Goal: Transaction & Acquisition: Purchase product/service

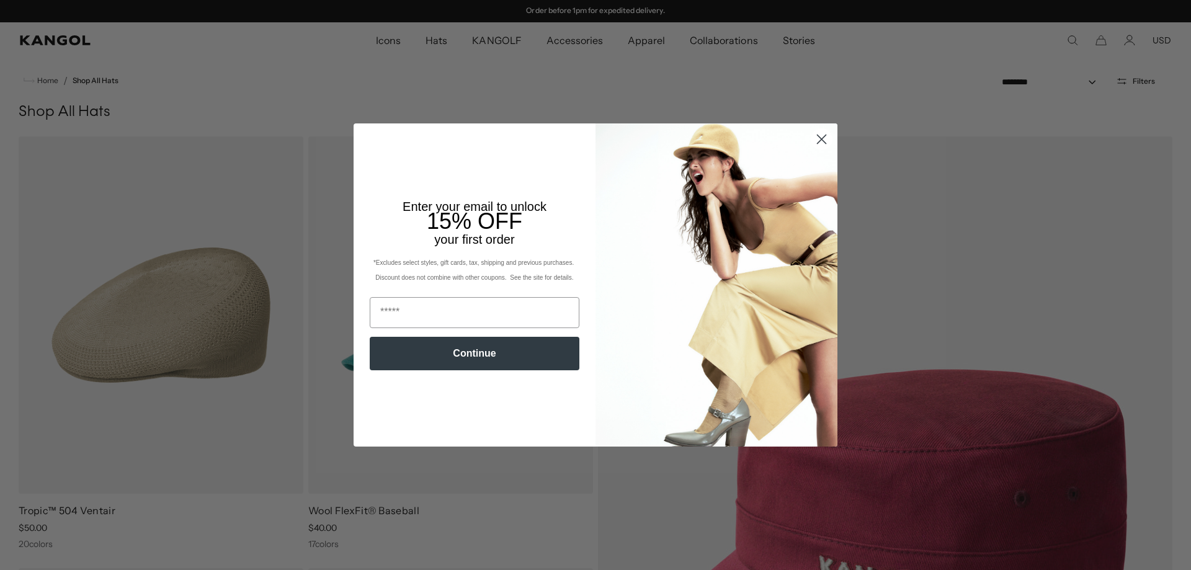
click at [818, 138] on icon "Close dialog" at bounding box center [822, 139] width 9 height 9
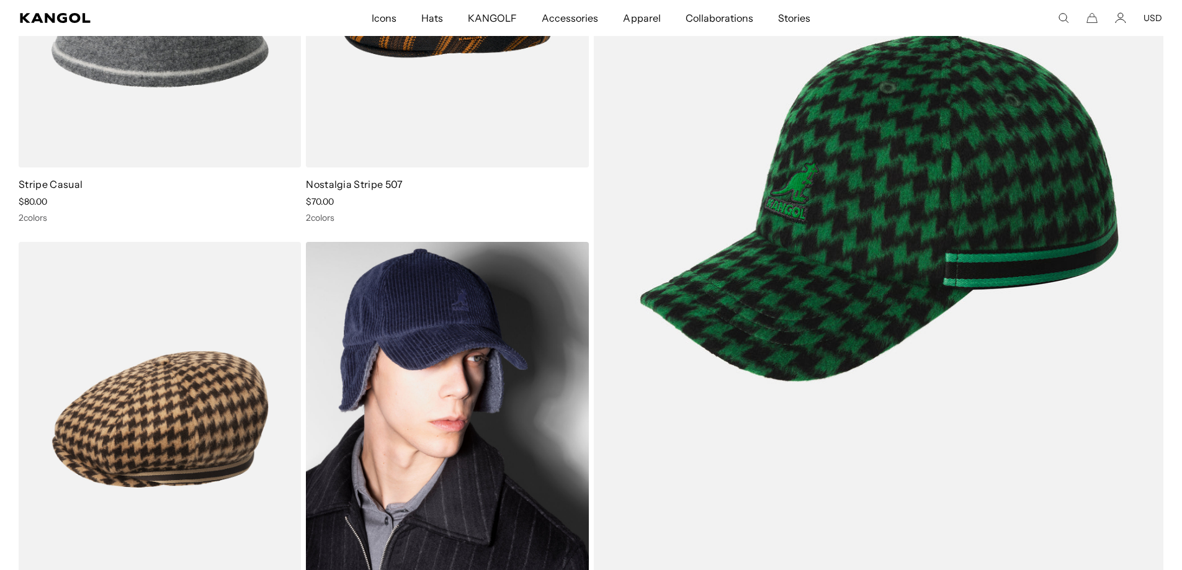
click at [478, 416] on img at bounding box center [447, 419] width 282 height 355
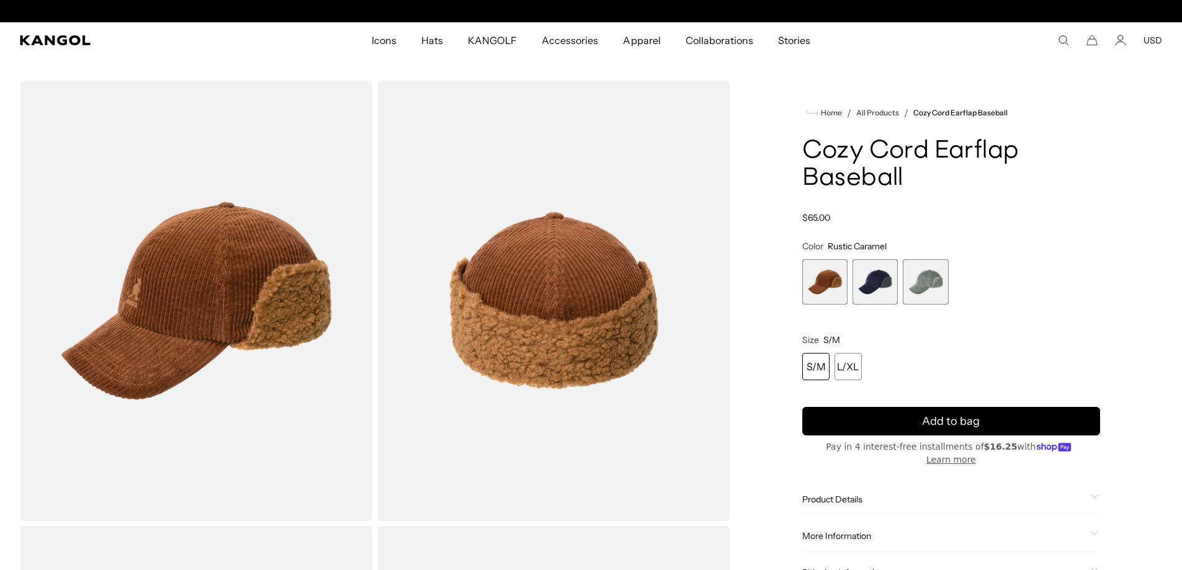
click at [934, 273] on span "3 of 3" at bounding box center [924, 281] width 45 height 45
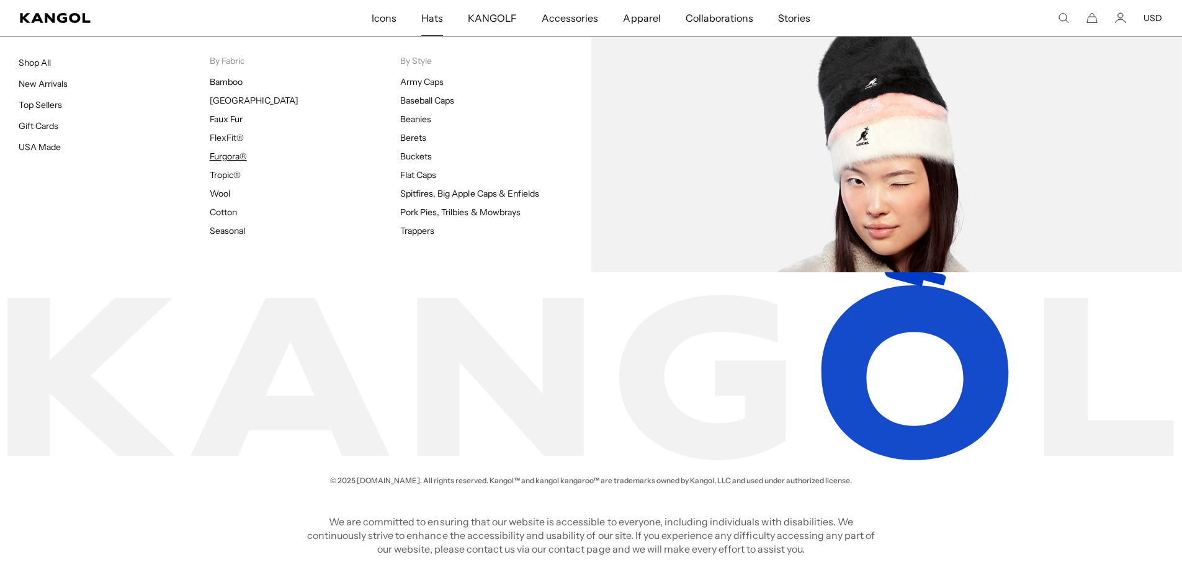
click at [226, 152] on link "Furgora®" at bounding box center [228, 156] width 37 height 11
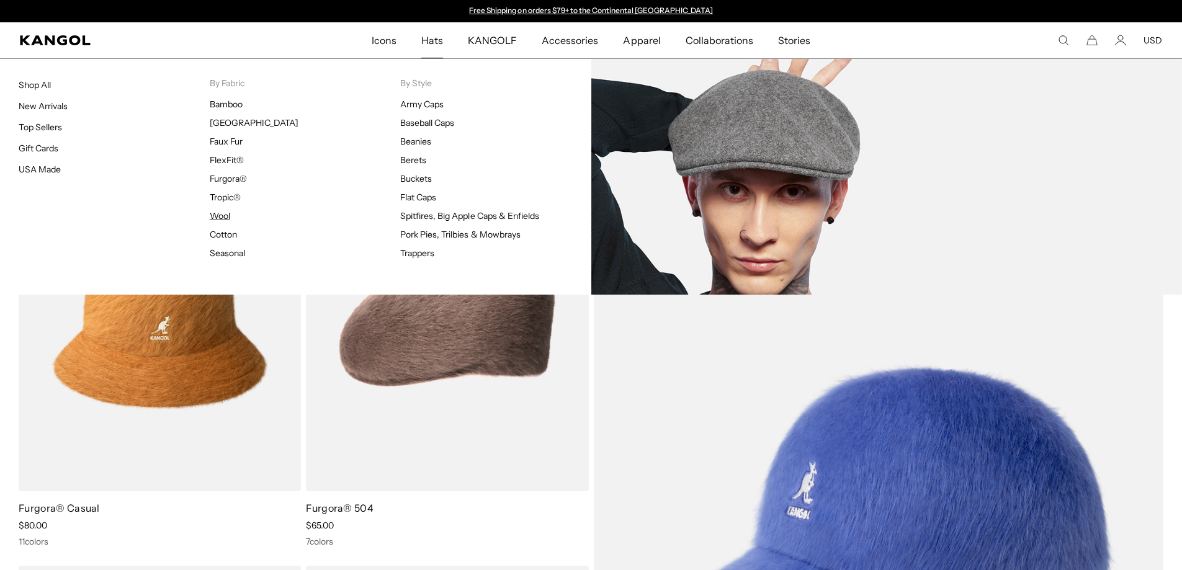
click at [220, 216] on link "Wool" at bounding box center [220, 215] width 20 height 11
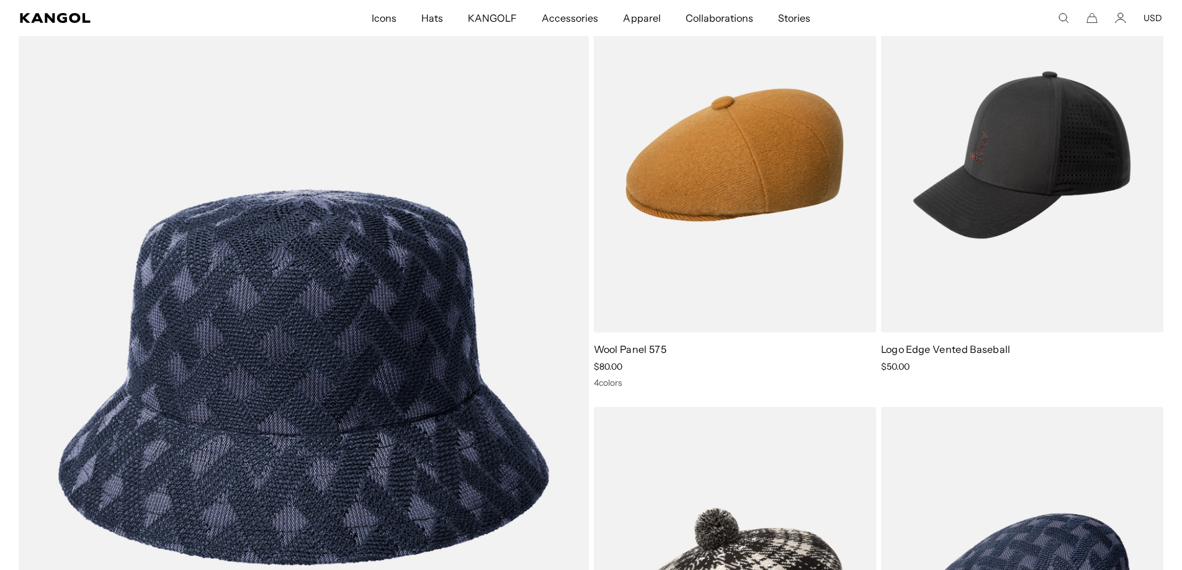
scroll to position [2729, 0]
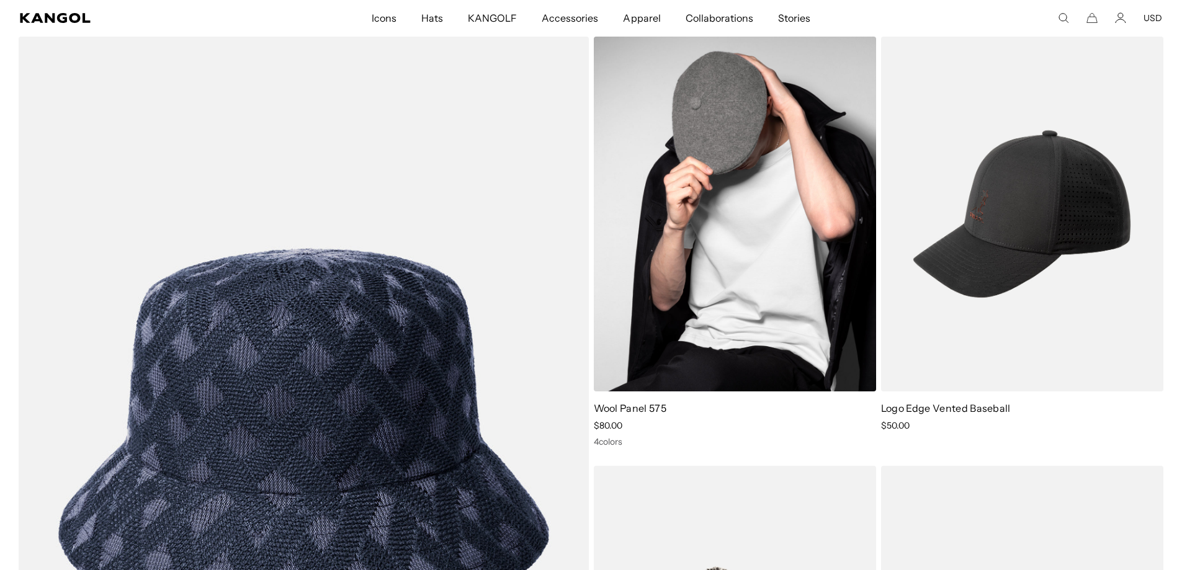
click at [723, 251] on img at bounding box center [735, 214] width 282 height 355
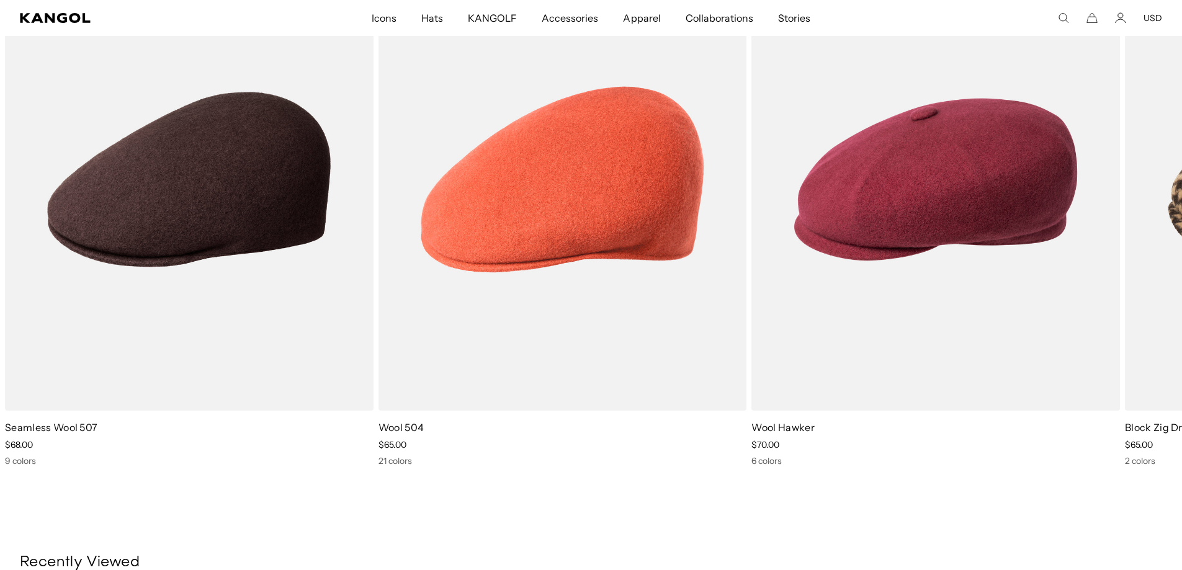
scroll to position [1179, 0]
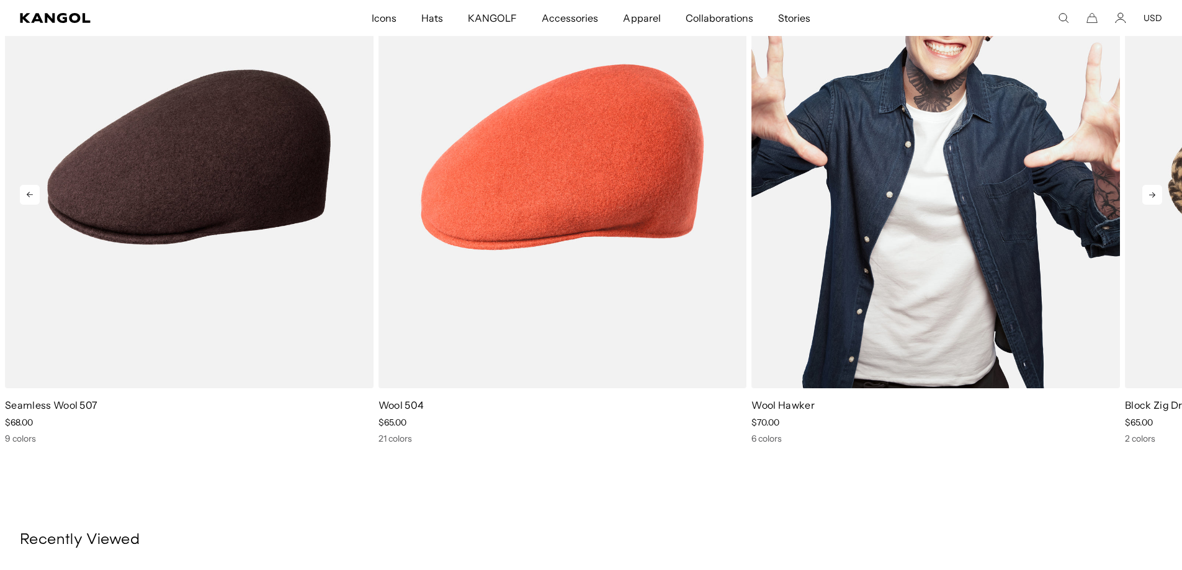
click at [919, 319] on img "3 of 5" at bounding box center [935, 157] width 368 height 462
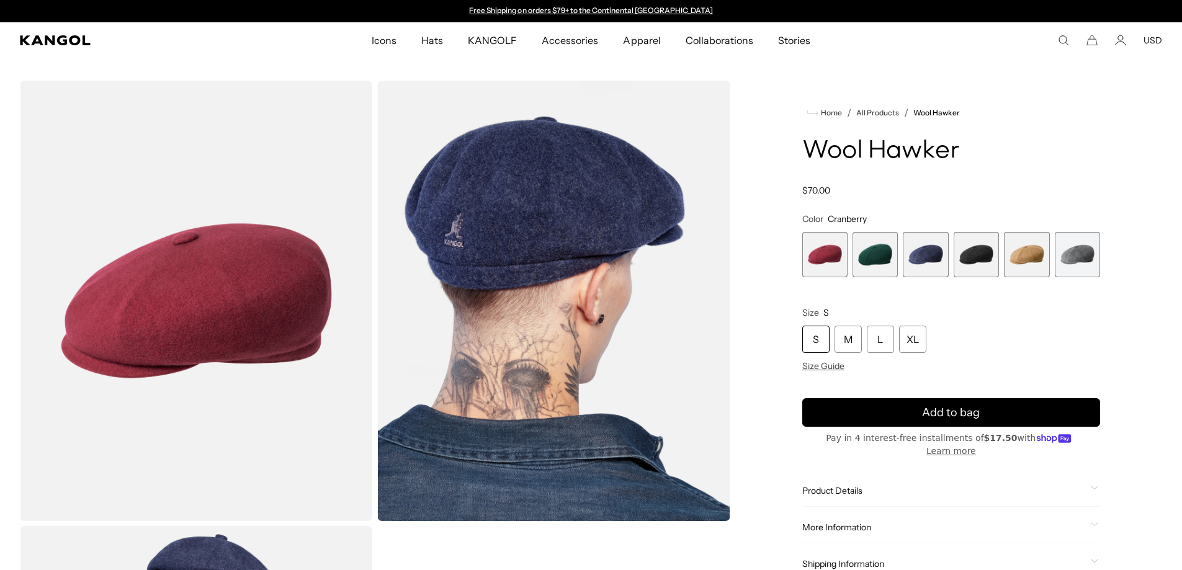
click at [913, 267] on span "3 of 6" at bounding box center [924, 254] width 45 height 45
click at [921, 259] on span "3 of 6" at bounding box center [924, 254] width 45 height 45
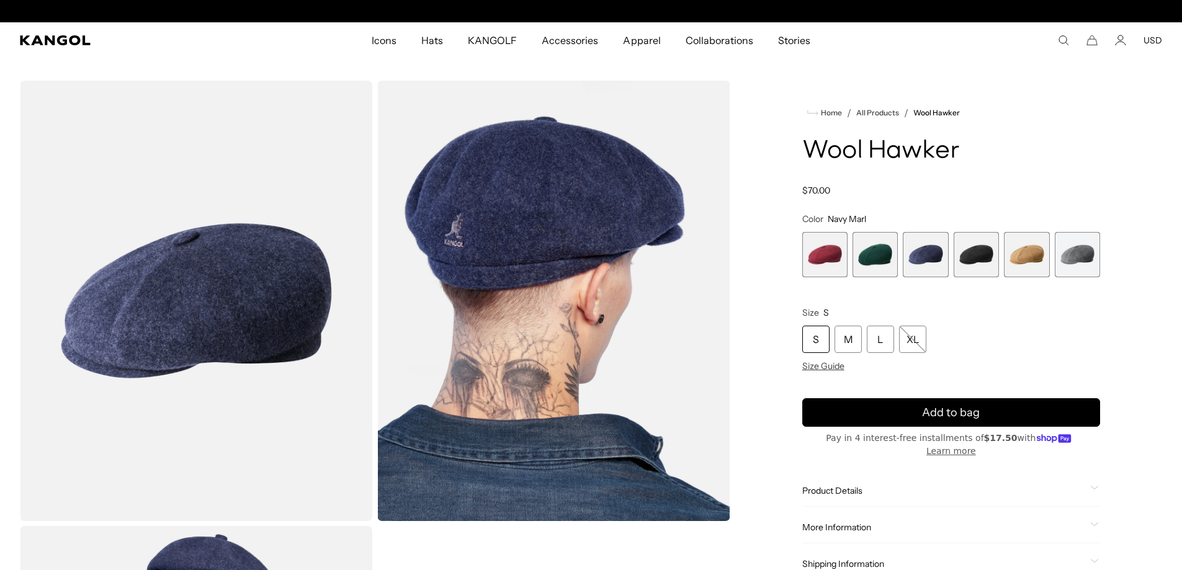
scroll to position [0, 256]
click at [1073, 257] on span "6 of 6" at bounding box center [1076, 254] width 45 height 45
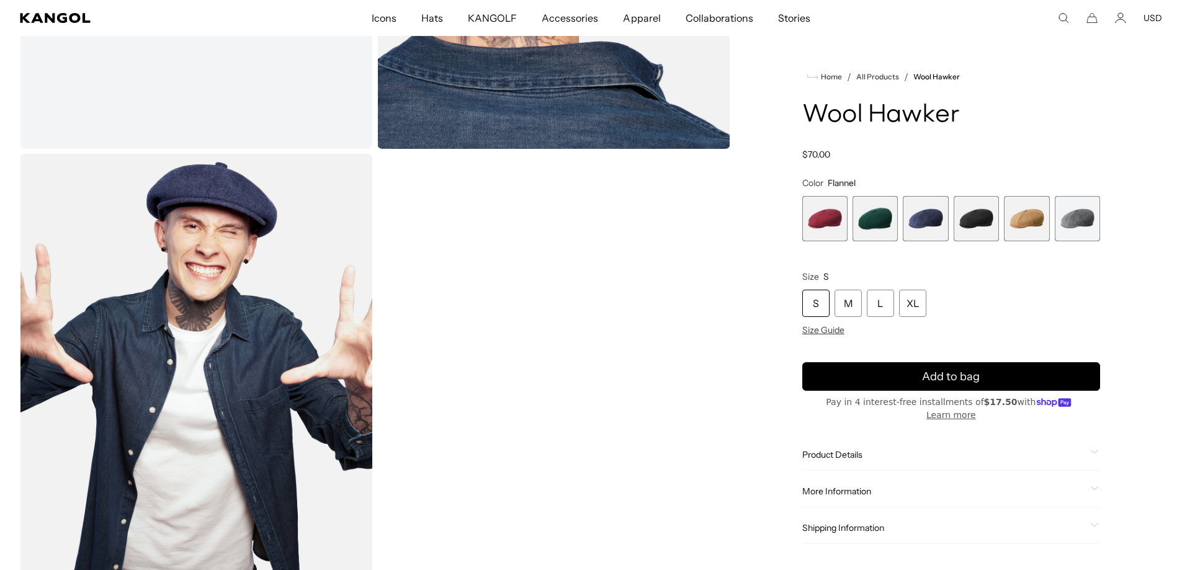
scroll to position [0, 256]
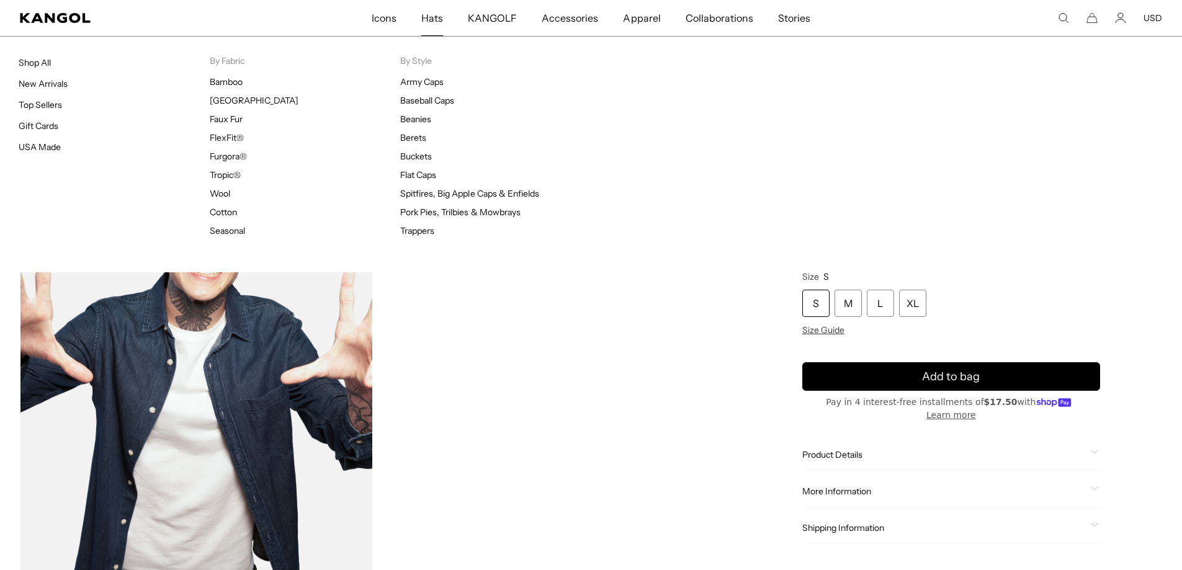
click at [436, 21] on span "Hats" at bounding box center [432, 18] width 22 height 36
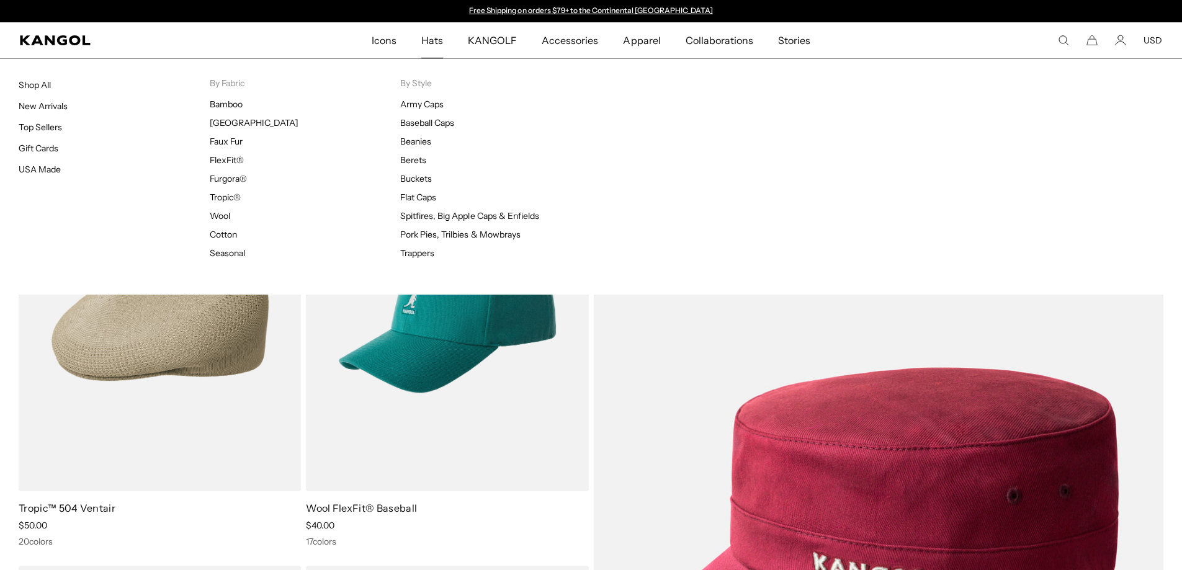
click at [443, 37] on span "Hats" at bounding box center [432, 40] width 22 height 36
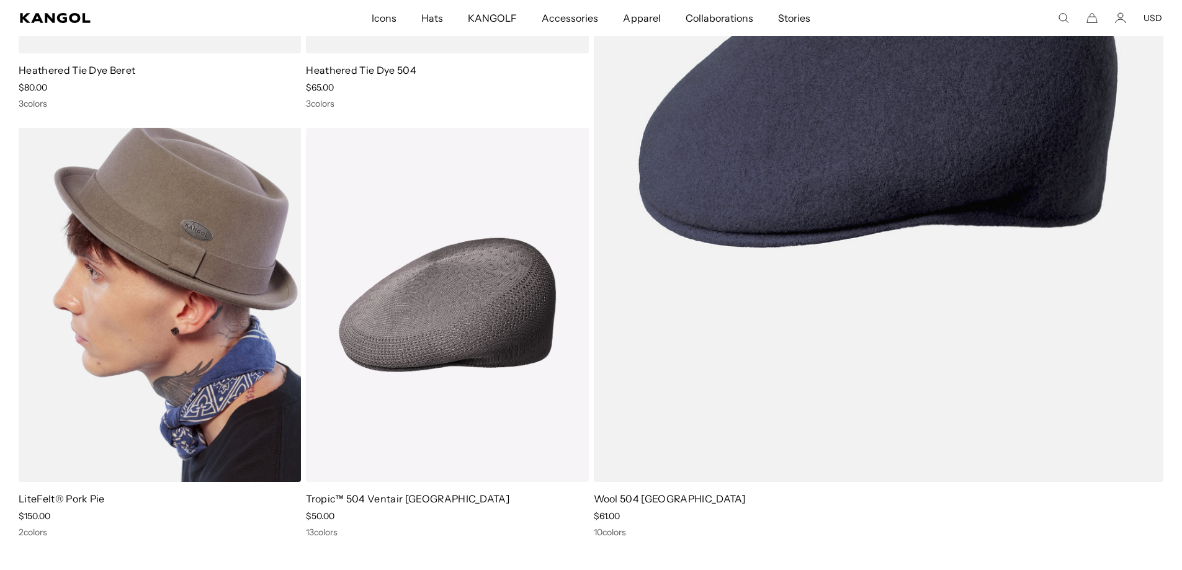
scroll to position [0, 256]
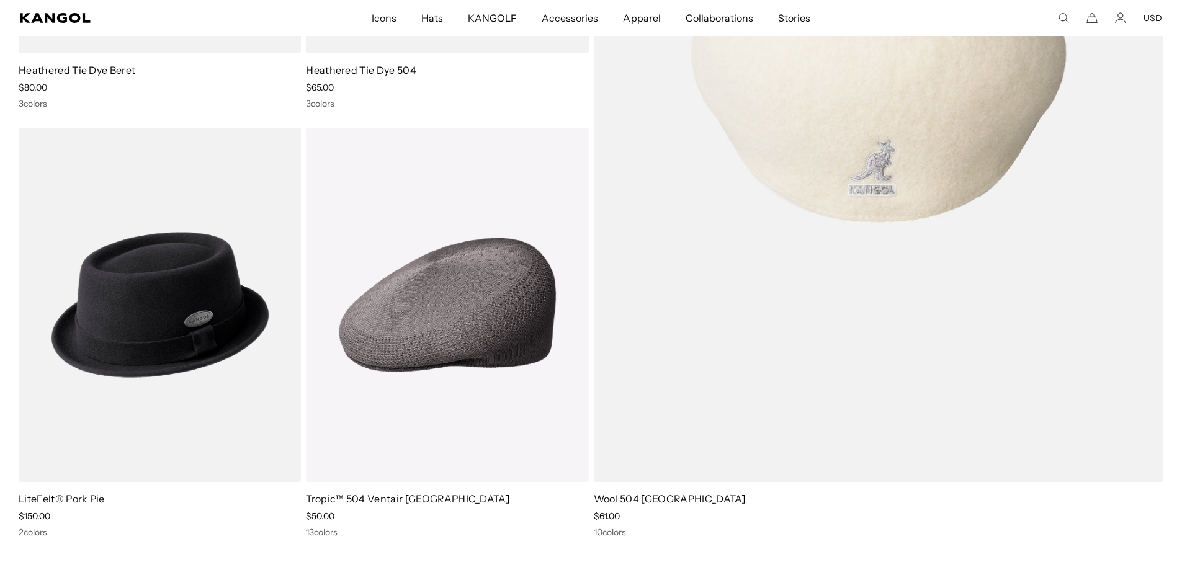
click at [885, 402] on img at bounding box center [879, 90] width 570 height 783
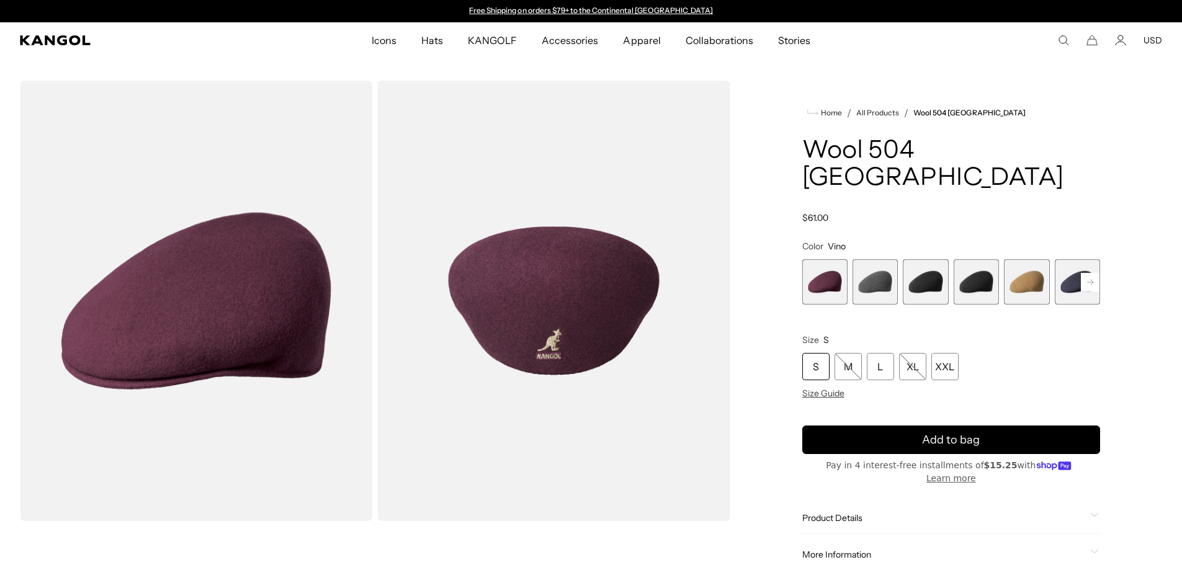
click at [1030, 262] on span "5 of 12" at bounding box center [1026, 281] width 45 height 45
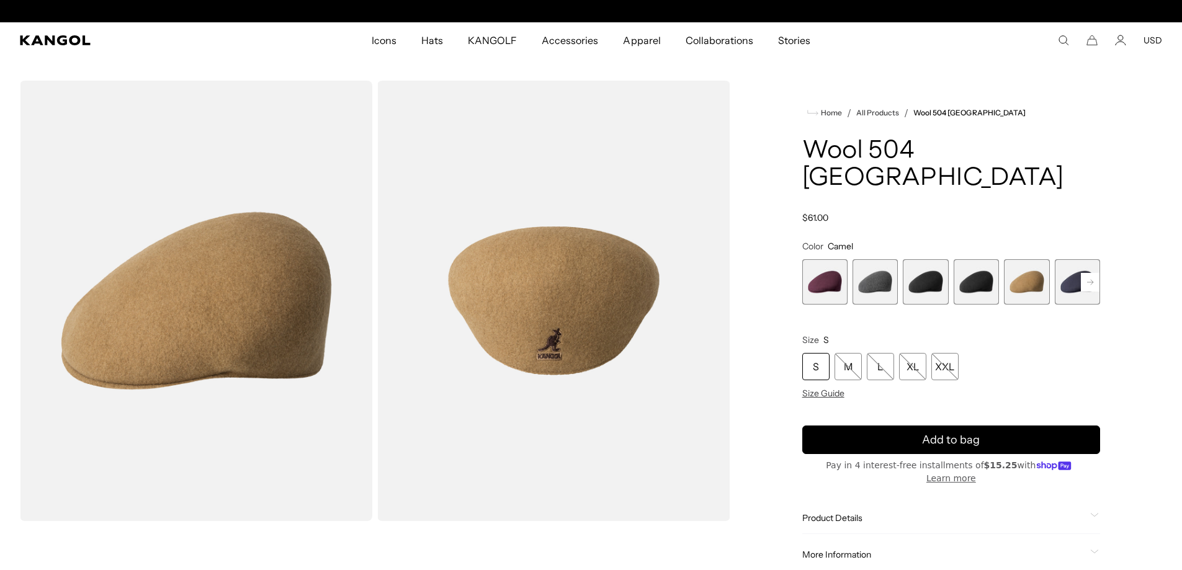
scroll to position [0, 256]
click at [1096, 273] on rect at bounding box center [1090, 282] width 19 height 19
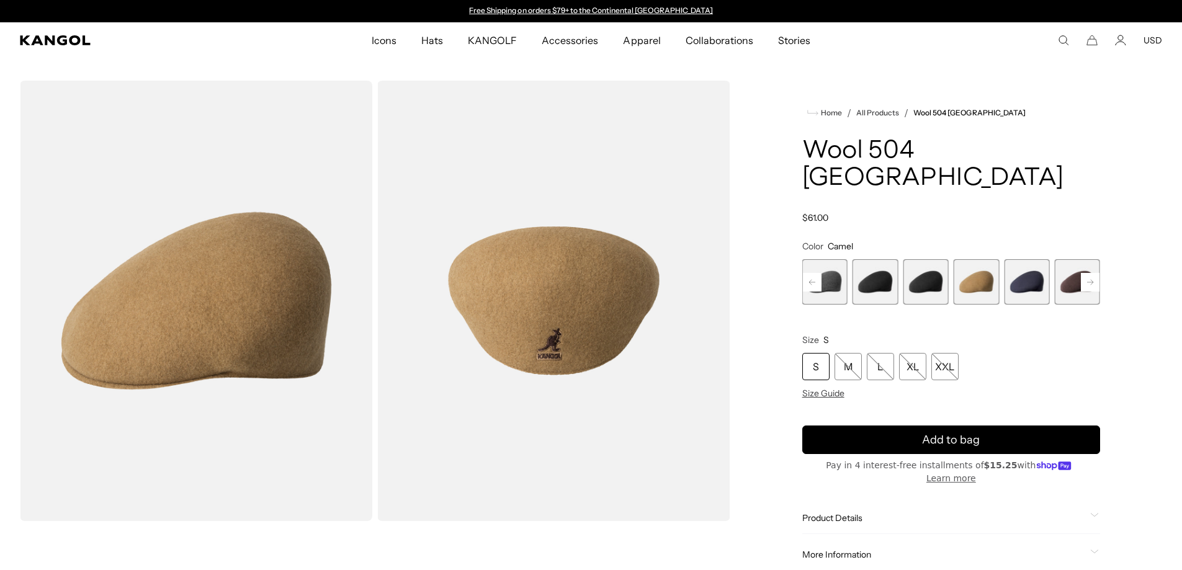
click at [1073, 261] on span "7 of 12" at bounding box center [1076, 281] width 45 height 45
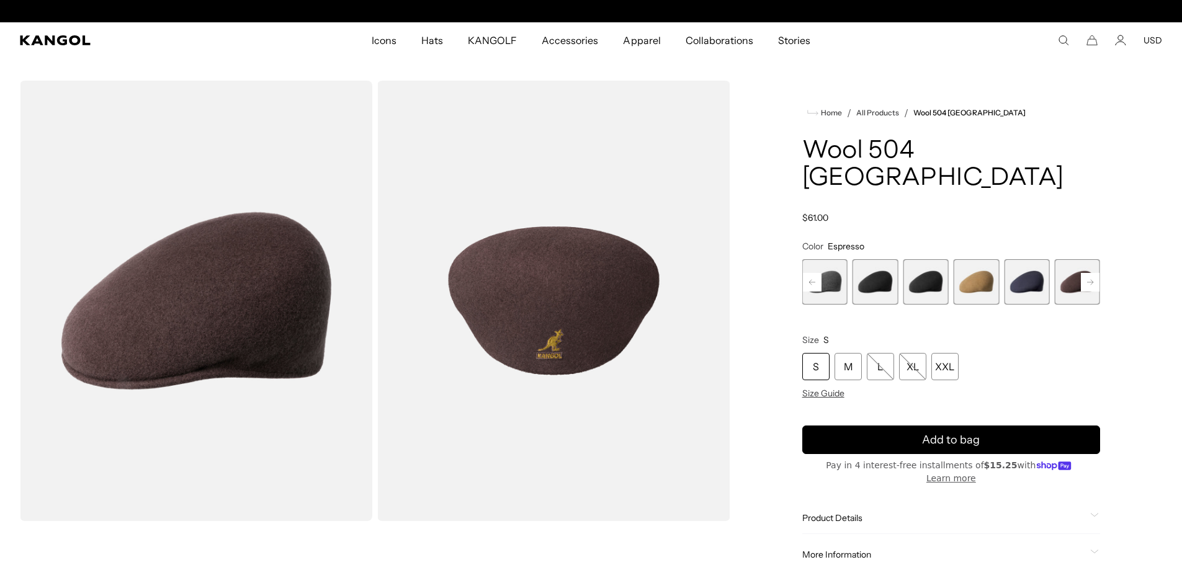
scroll to position [0, 256]
click at [924, 259] on span "4 of 12" at bounding box center [924, 281] width 45 height 45
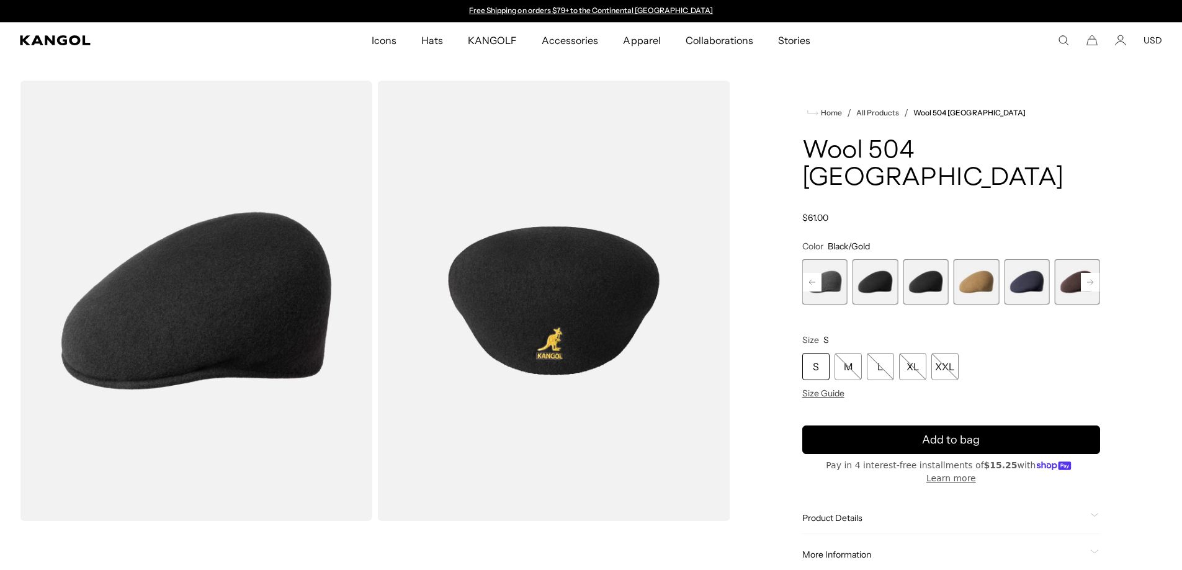
click at [871, 259] on span "3 of 12" at bounding box center [874, 281] width 45 height 45
click at [839, 259] on span "2 of 12" at bounding box center [824, 281] width 45 height 45
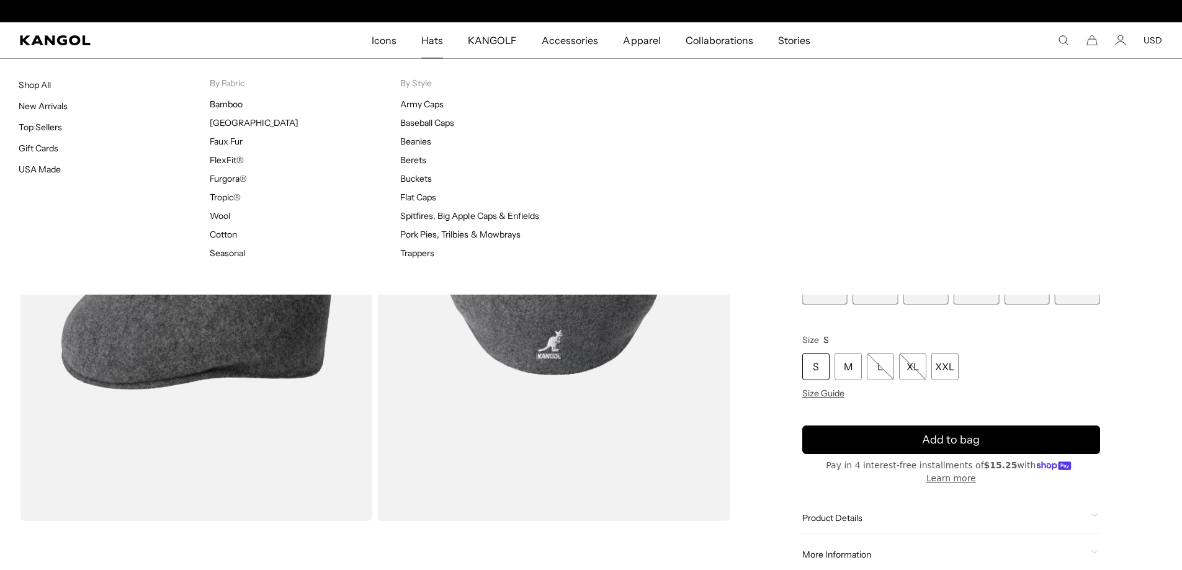
scroll to position [0, 256]
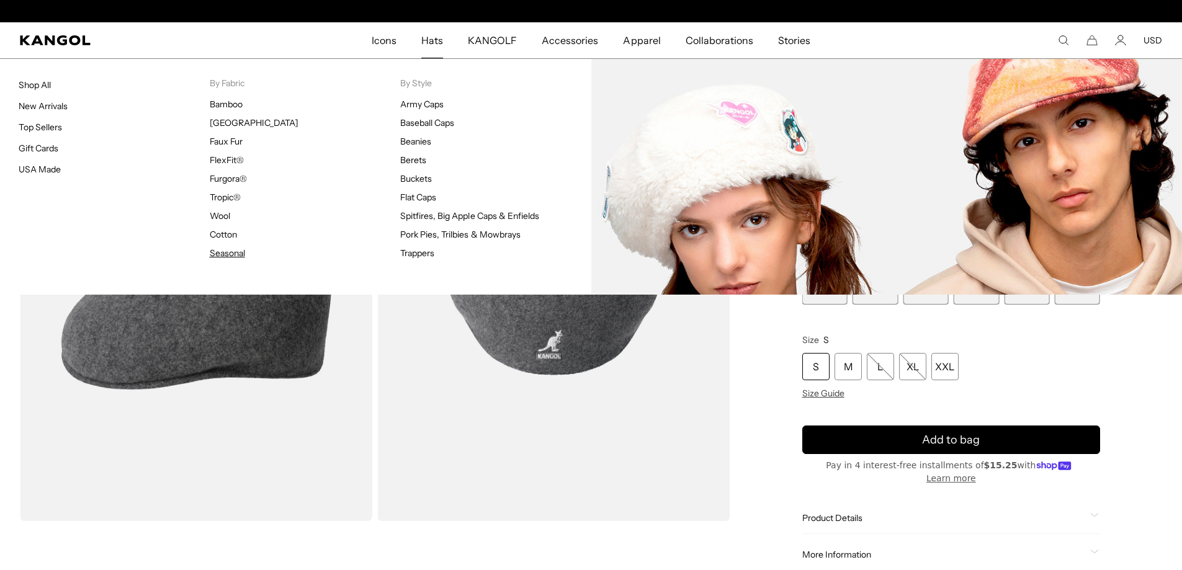
click at [237, 250] on link "Seasonal" at bounding box center [227, 252] width 35 height 11
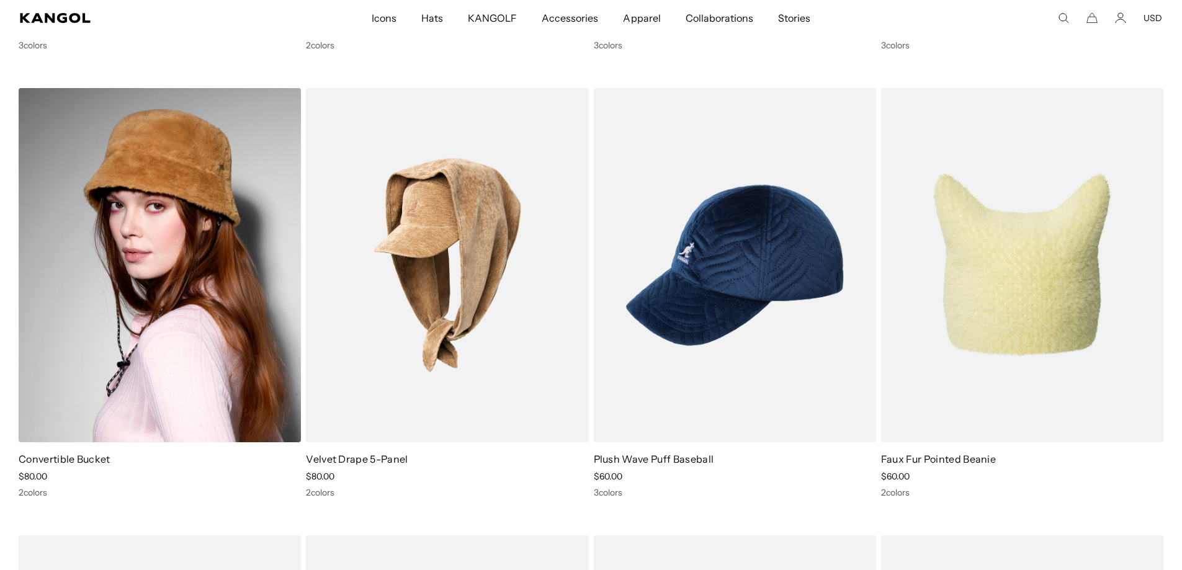
click at [180, 275] on img at bounding box center [160, 265] width 282 height 355
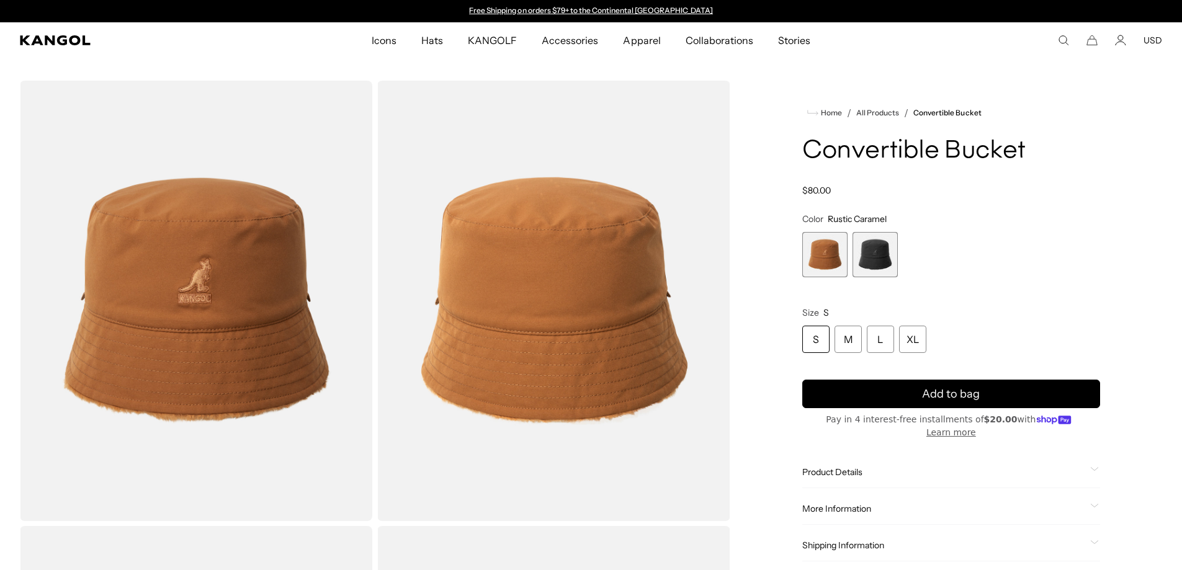
click at [890, 263] on span "2 of 2" at bounding box center [874, 254] width 45 height 45
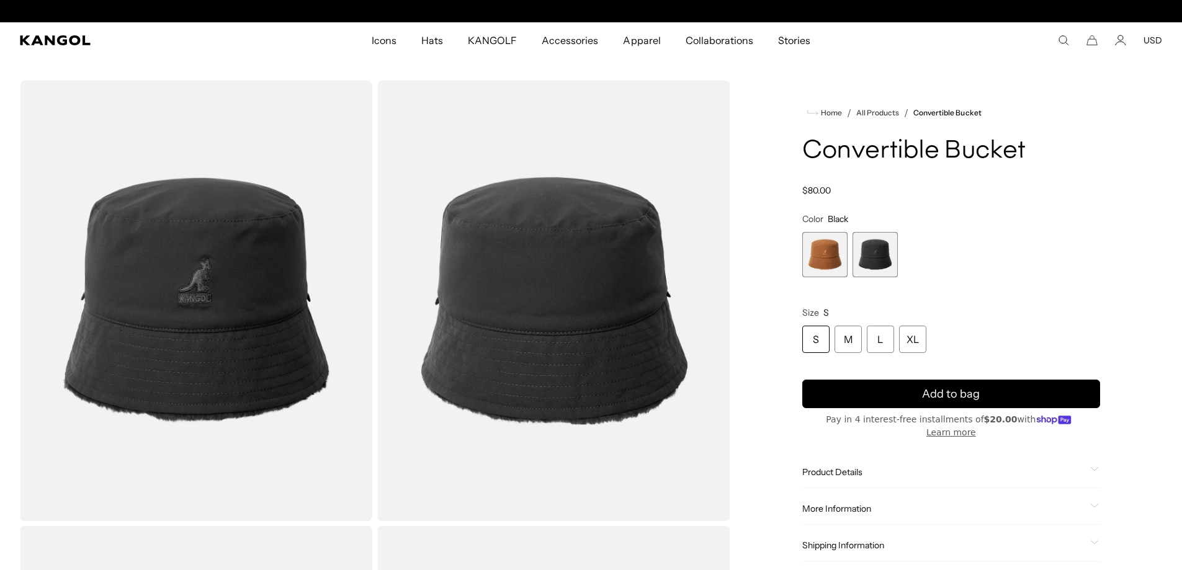
scroll to position [0, 256]
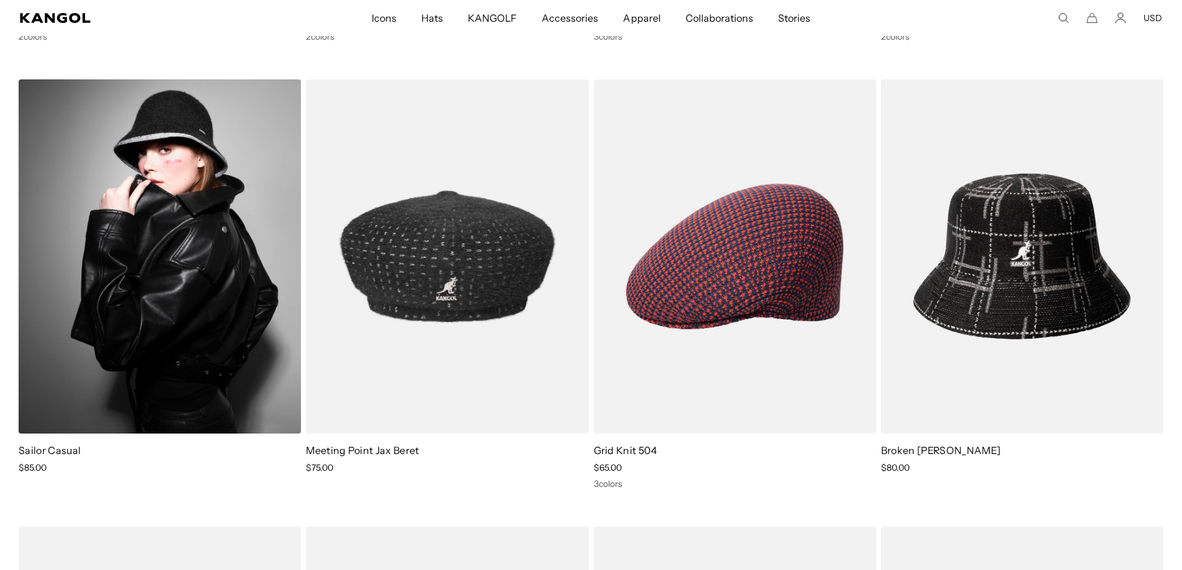
scroll to position [0, 256]
click at [223, 301] on img at bounding box center [160, 256] width 282 height 355
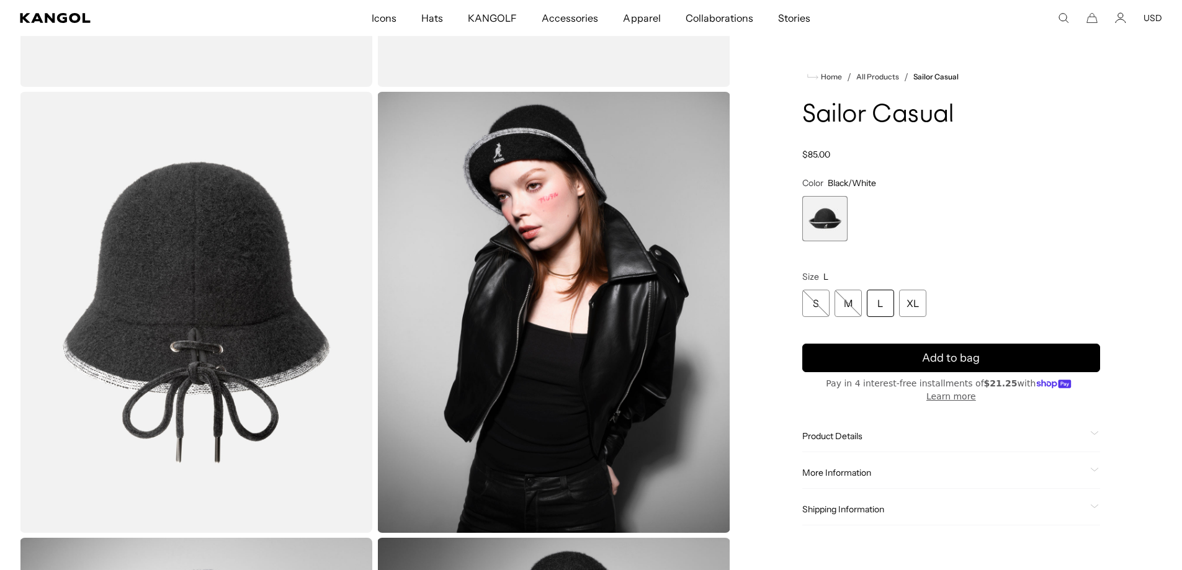
scroll to position [0, 256]
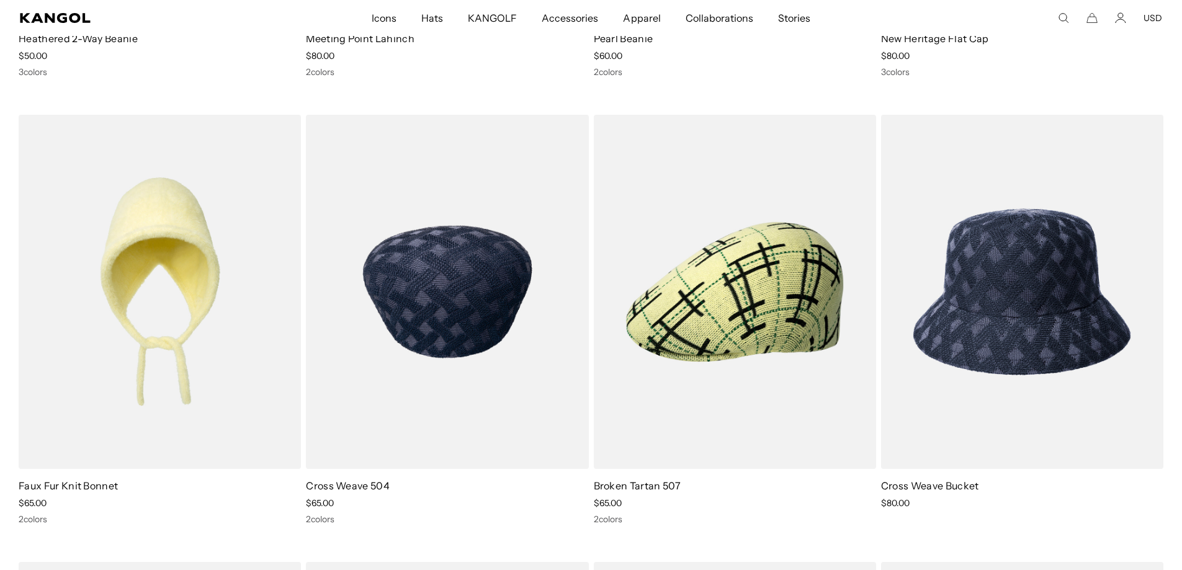
click at [439, 257] on img at bounding box center [447, 292] width 282 height 355
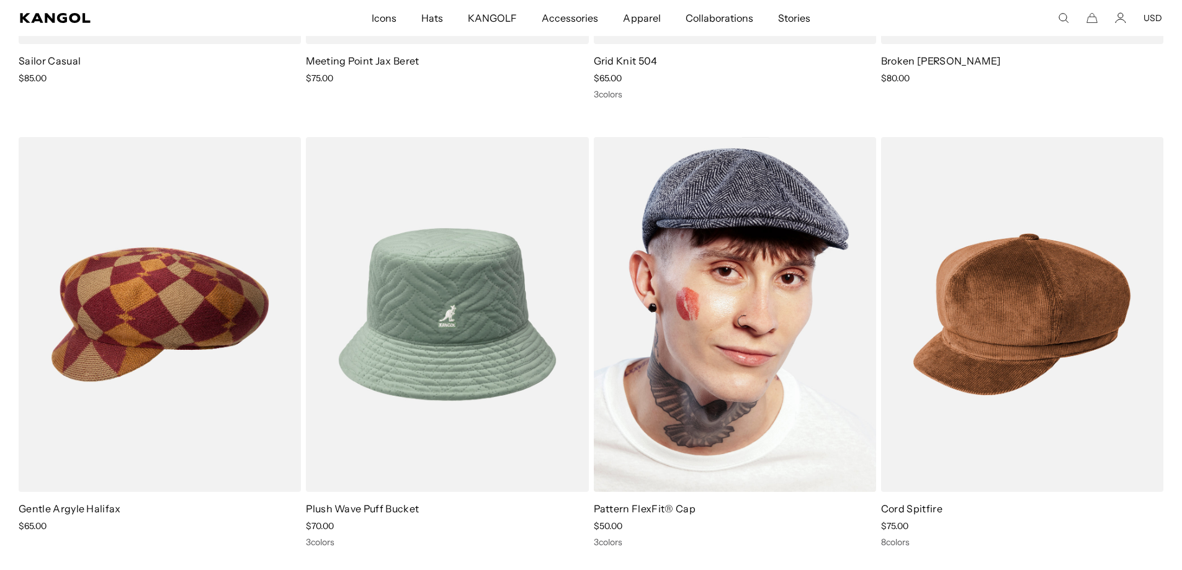
scroll to position [0, 256]
click at [716, 309] on img at bounding box center [735, 314] width 282 height 355
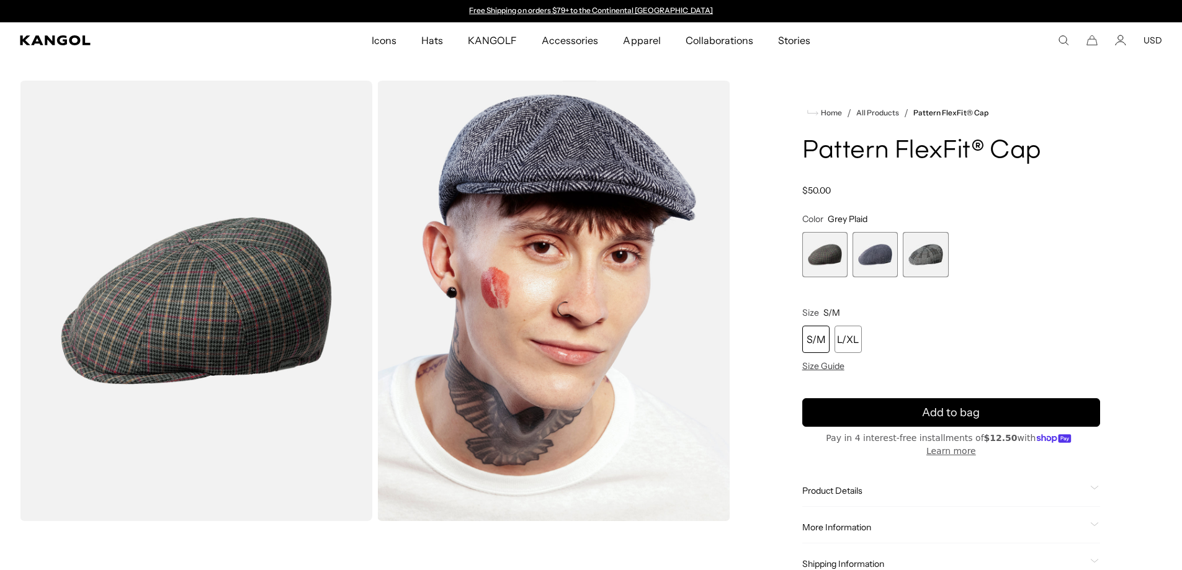
click at [938, 256] on span "3 of 3" at bounding box center [924, 254] width 45 height 45
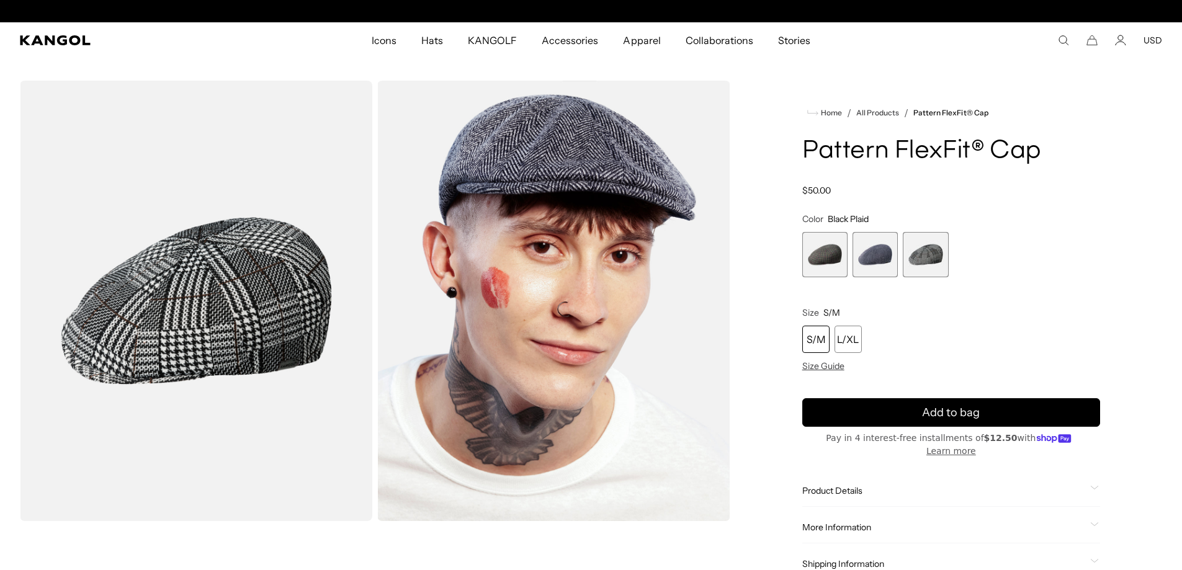
scroll to position [0, 256]
click at [886, 256] on span "2 of 3" at bounding box center [874, 254] width 45 height 45
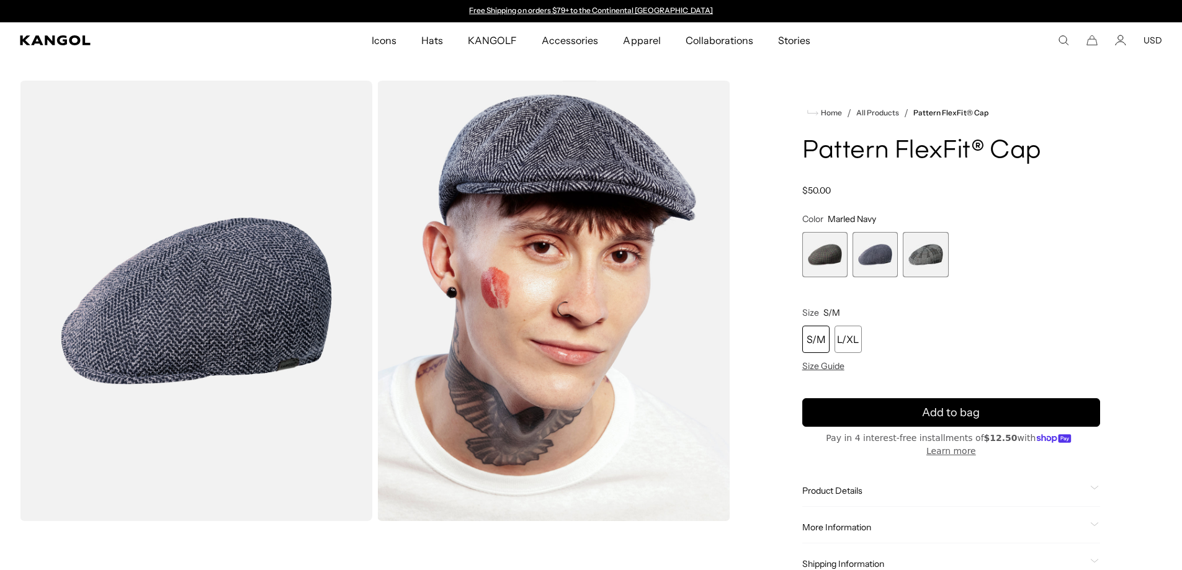
click at [831, 258] on span "1 of 3" at bounding box center [824, 254] width 45 height 45
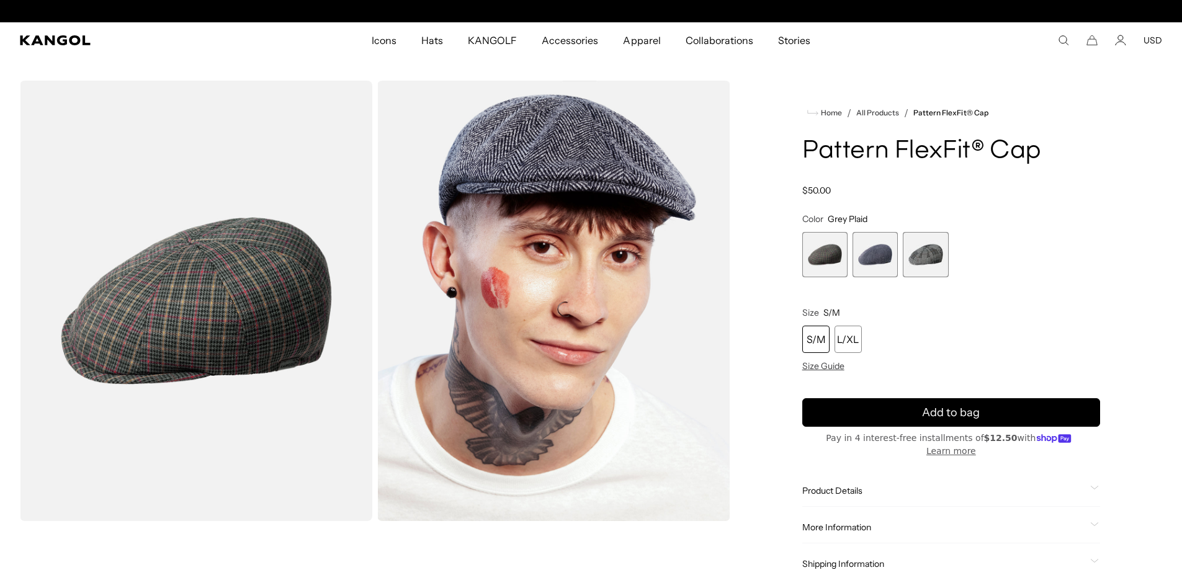
scroll to position [0, 256]
click at [831, 258] on span "1 of 3" at bounding box center [824, 254] width 45 height 45
click at [881, 256] on span "2 of 3" at bounding box center [874, 254] width 45 height 45
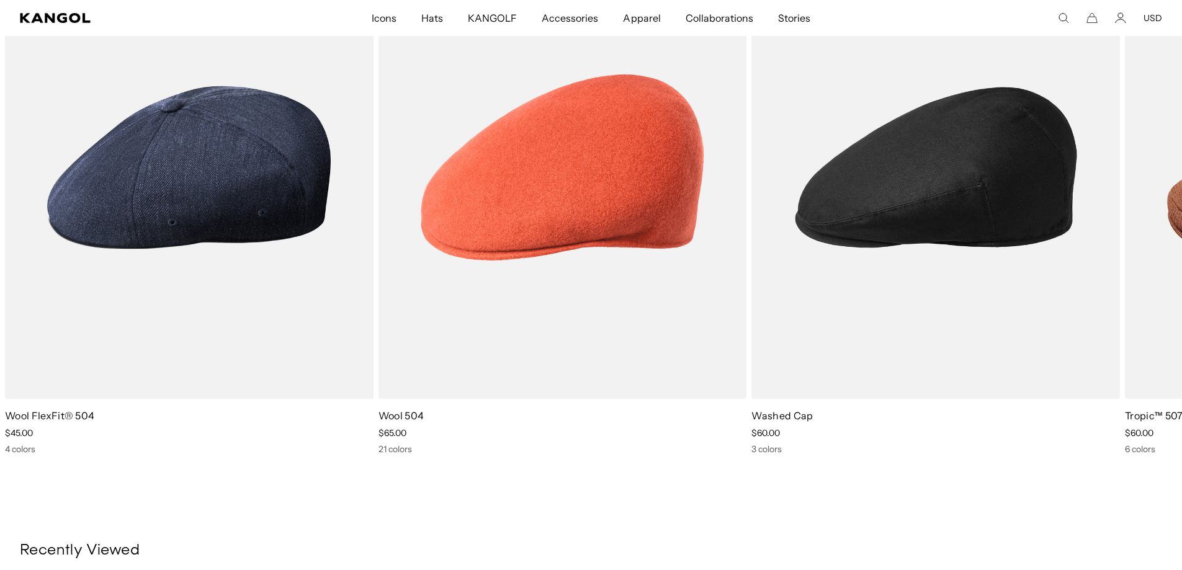
scroll to position [0, 256]
click at [0, 0] on img "2 of 5" at bounding box center [0, 0] width 0 height 0
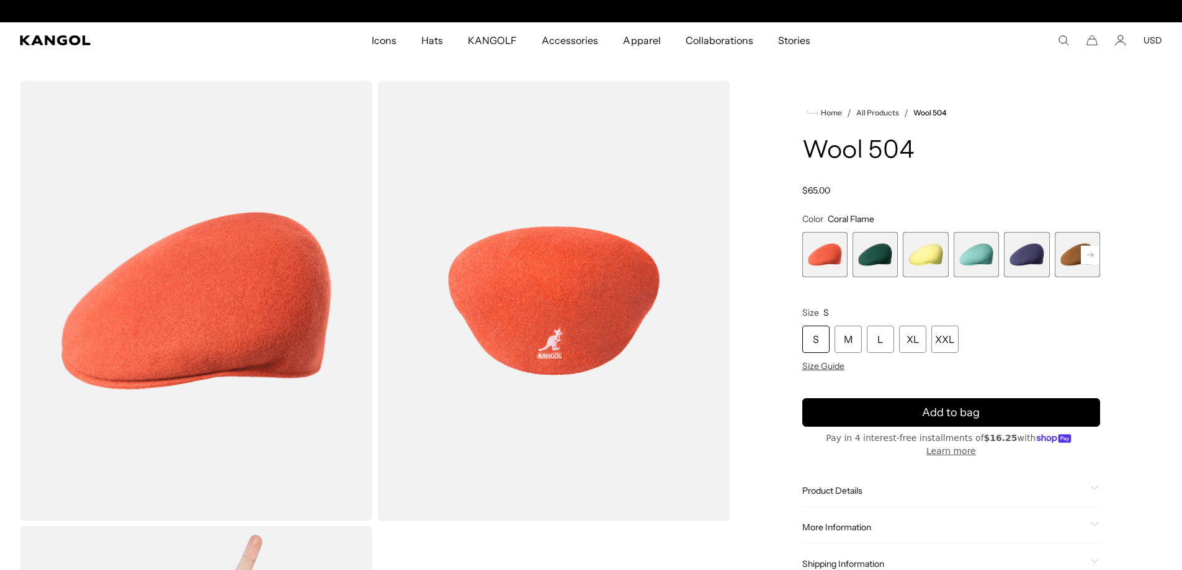
scroll to position [0, 256]
click at [1088, 259] on rect at bounding box center [1090, 255] width 19 height 19
click at [1087, 260] on rect at bounding box center [1090, 255] width 19 height 19
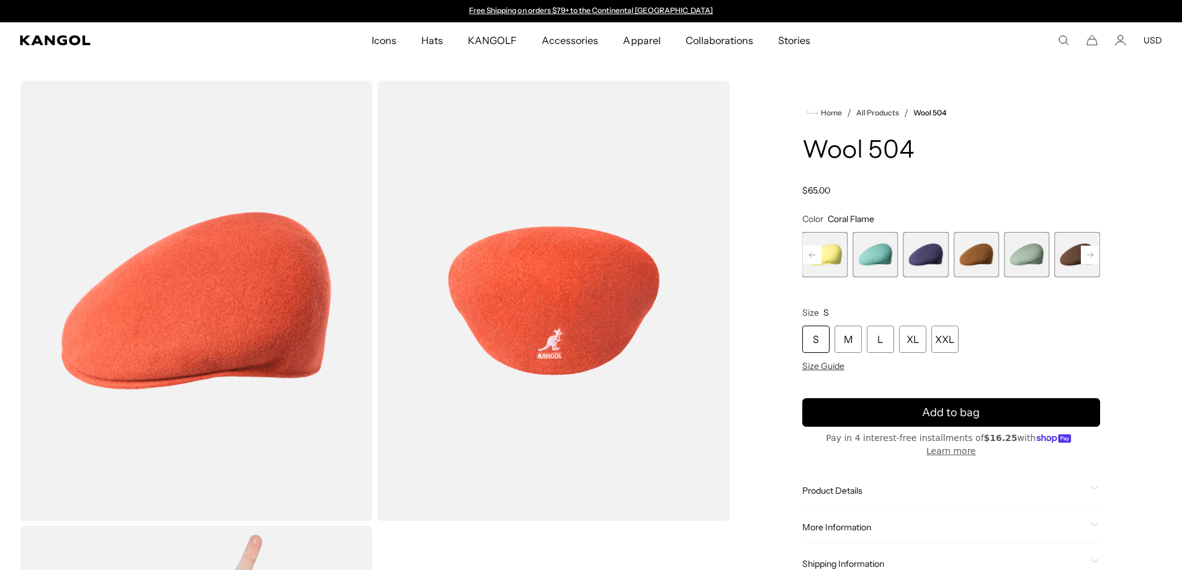
click at [1087, 260] on rect at bounding box center [1090, 255] width 19 height 19
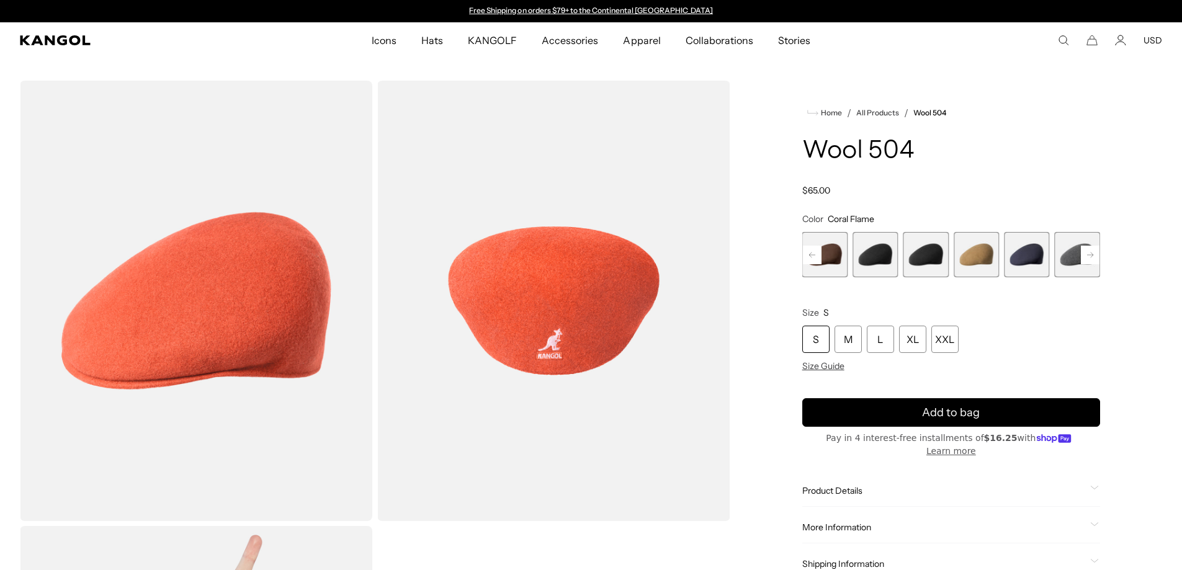
click at [1087, 260] on rect at bounding box center [1090, 255] width 19 height 19
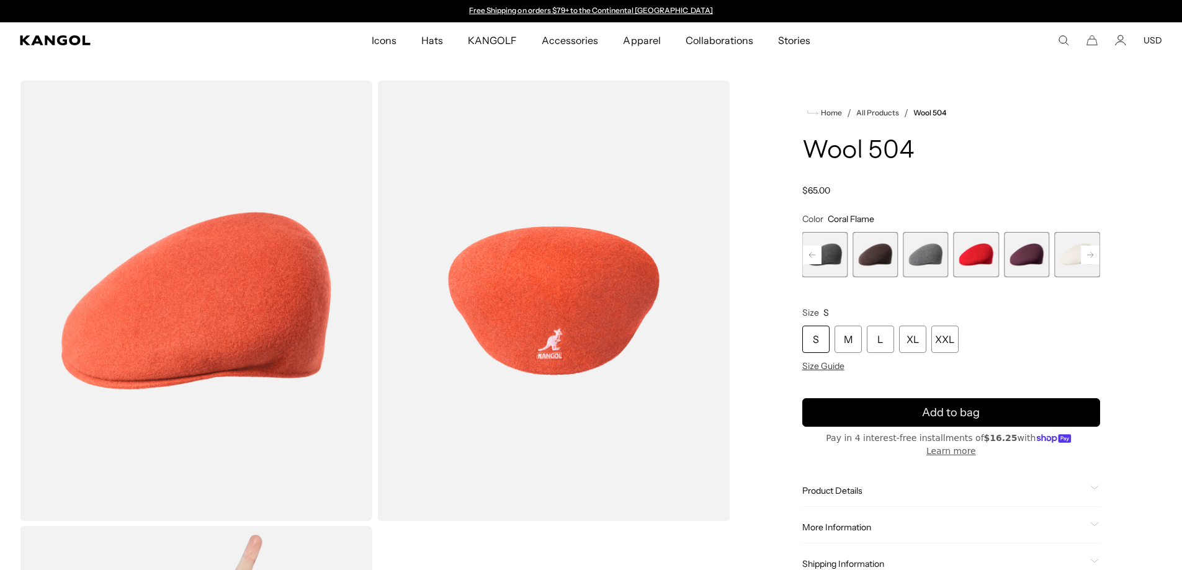
click at [1087, 260] on rect at bounding box center [1090, 255] width 19 height 19
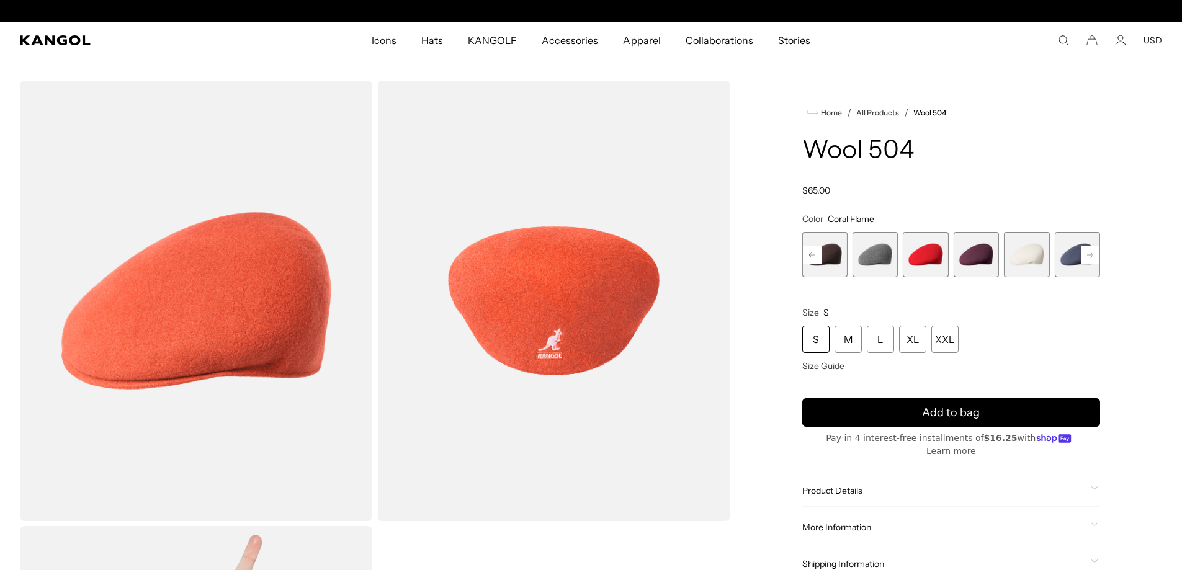
click at [1087, 260] on rect at bounding box center [1090, 255] width 19 height 19
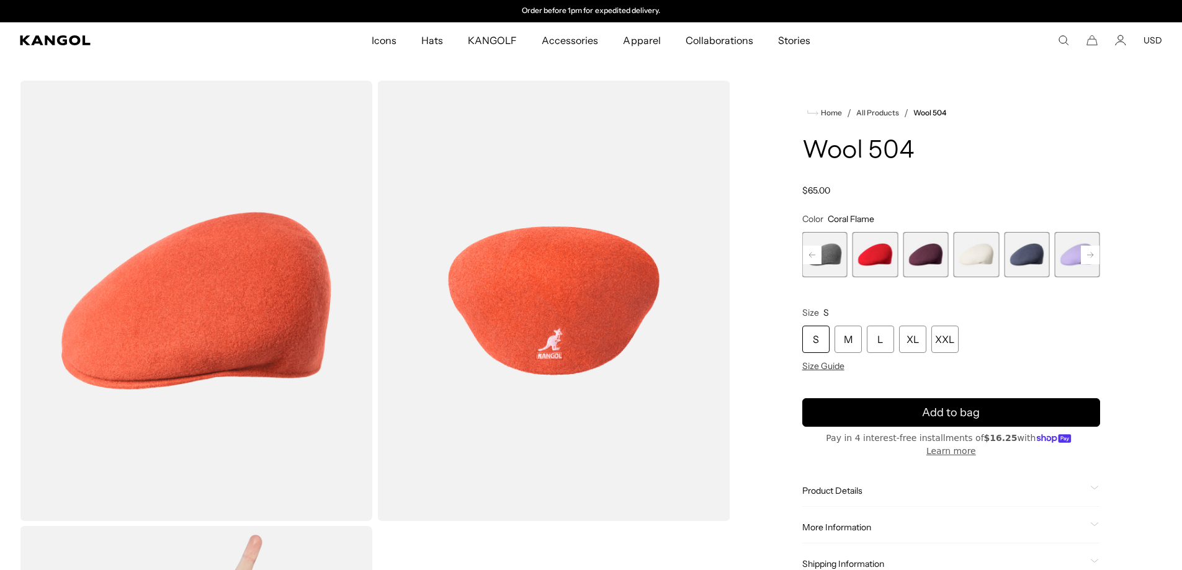
click at [1087, 260] on rect at bounding box center [1090, 255] width 19 height 19
click at [1087, 260] on div "Previous Next Coral Flame Variant sold out or unavailable Deep Emerald Variant …" at bounding box center [951, 254] width 298 height 45
click at [1087, 260] on span "21 of 21" at bounding box center [1076, 254] width 45 height 45
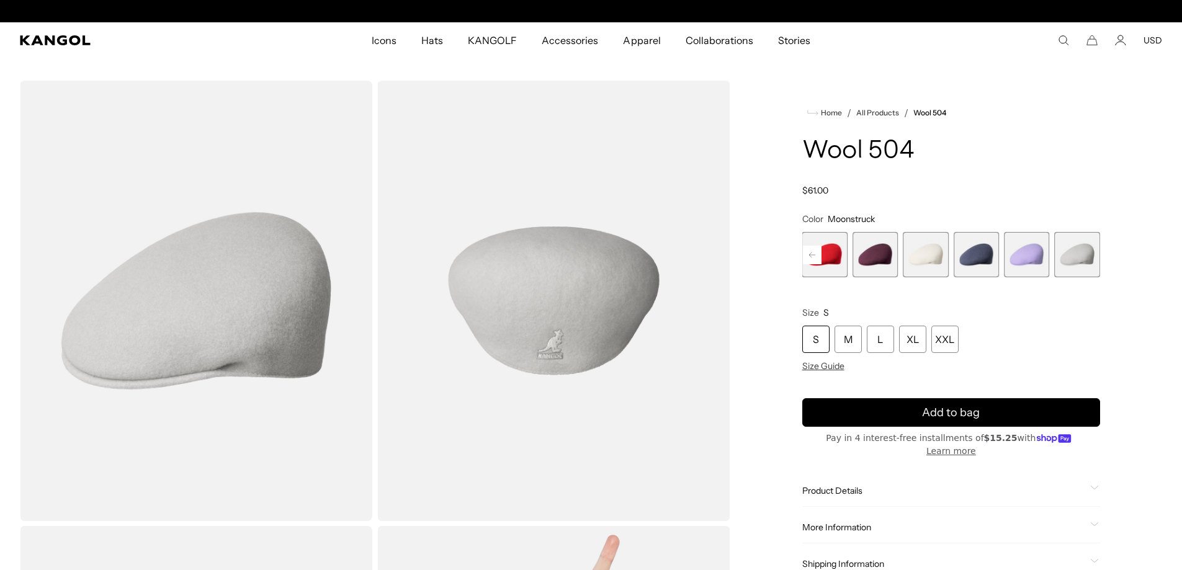
click at [804, 252] on rect at bounding box center [812, 255] width 19 height 19
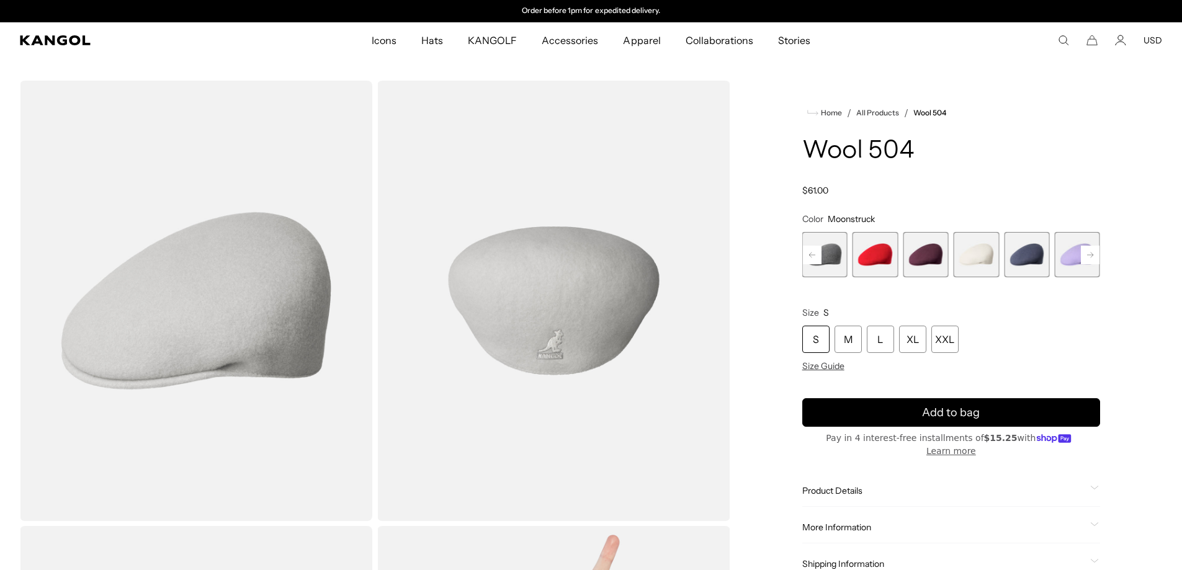
click at [804, 252] on rect at bounding box center [812, 255] width 19 height 19
click at [869, 262] on span "15 of 21" at bounding box center [874, 254] width 45 height 45
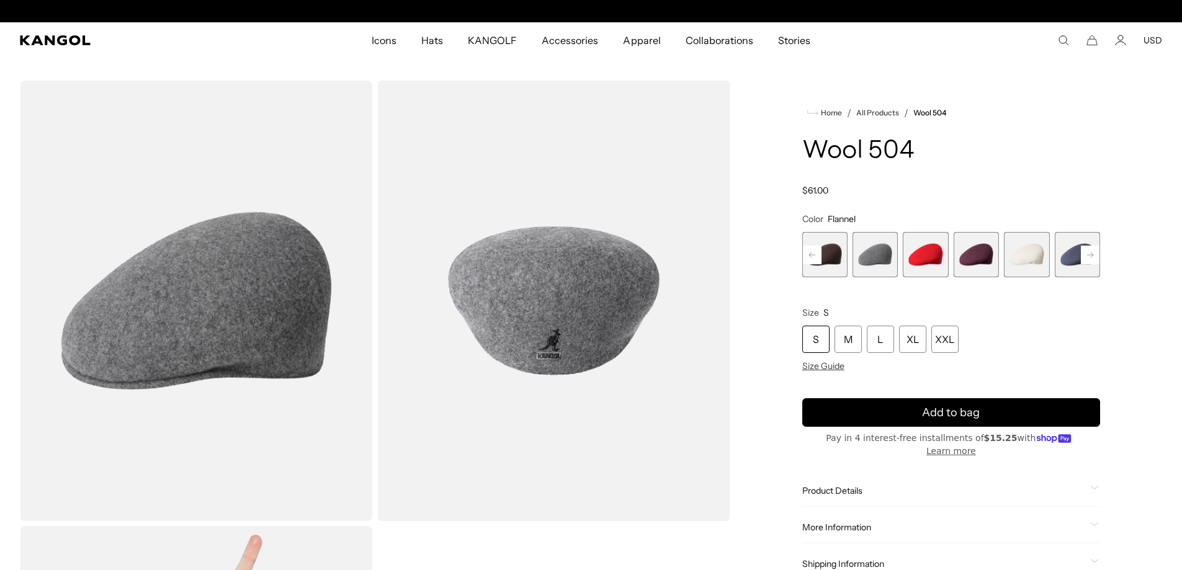
scroll to position [0, 256]
click at [810, 256] on icon at bounding box center [812, 255] width 19 height 20
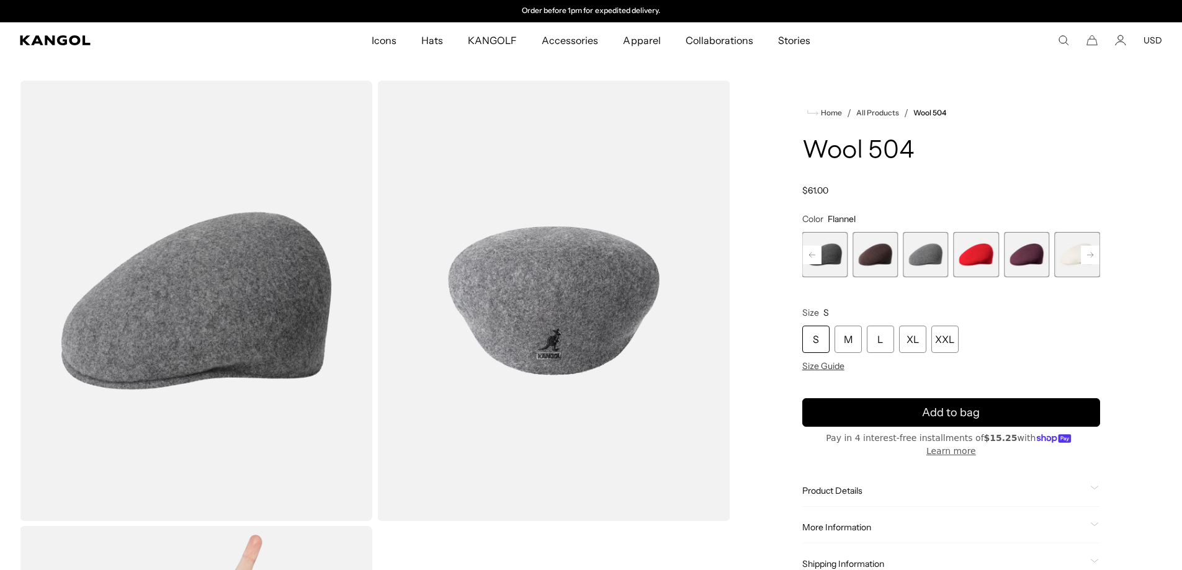
click at [863, 256] on span "14 of 21" at bounding box center [874, 254] width 45 height 45
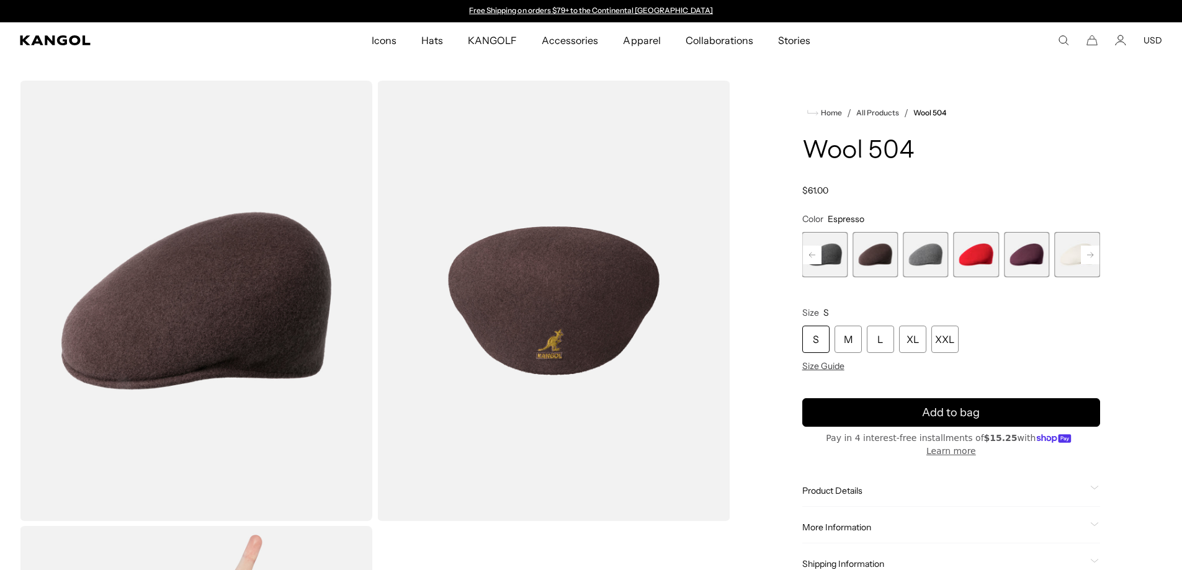
click at [809, 252] on rect at bounding box center [812, 255] width 19 height 19
click at [862, 259] on span "13 of 21" at bounding box center [874, 254] width 45 height 45
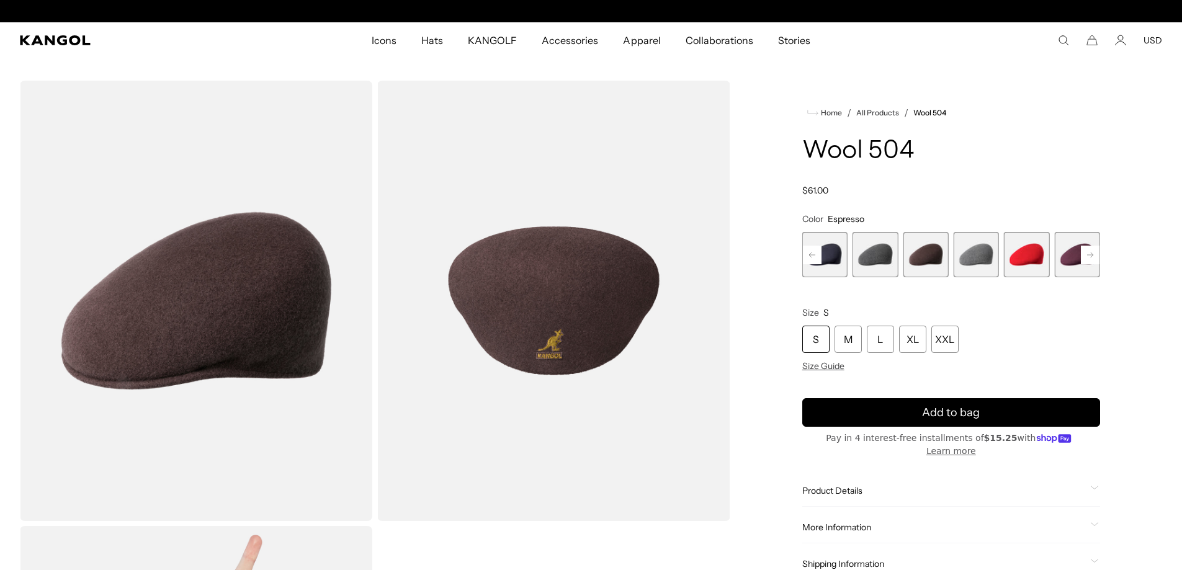
scroll to position [0, 256]
click at [870, 257] on span "13 of 21" at bounding box center [874, 254] width 45 height 45
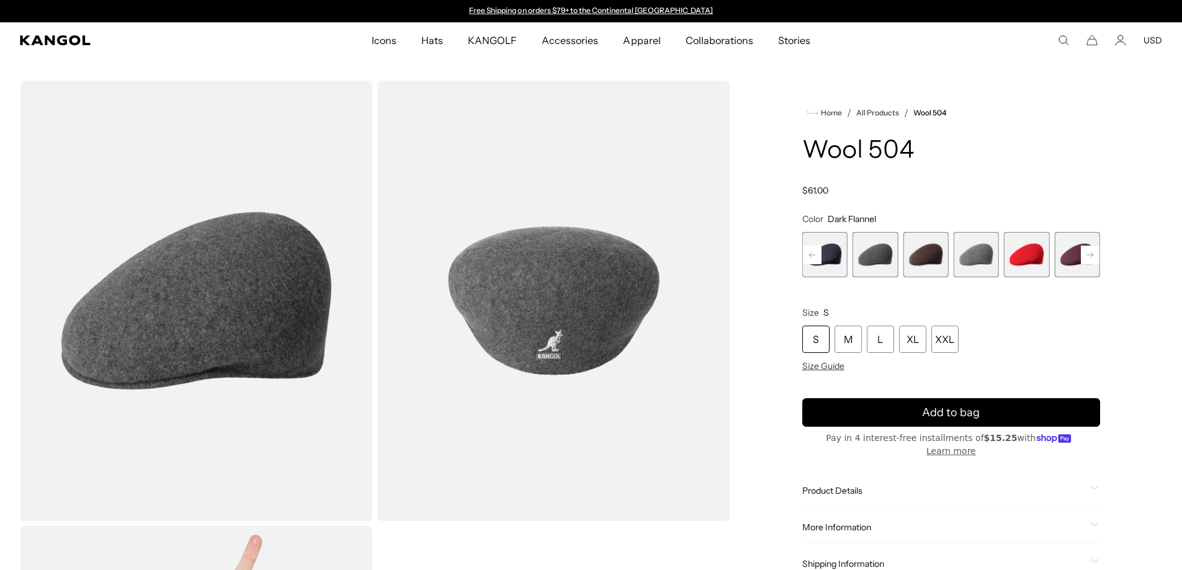
click at [964, 262] on span "15 of 21" at bounding box center [975, 254] width 45 height 45
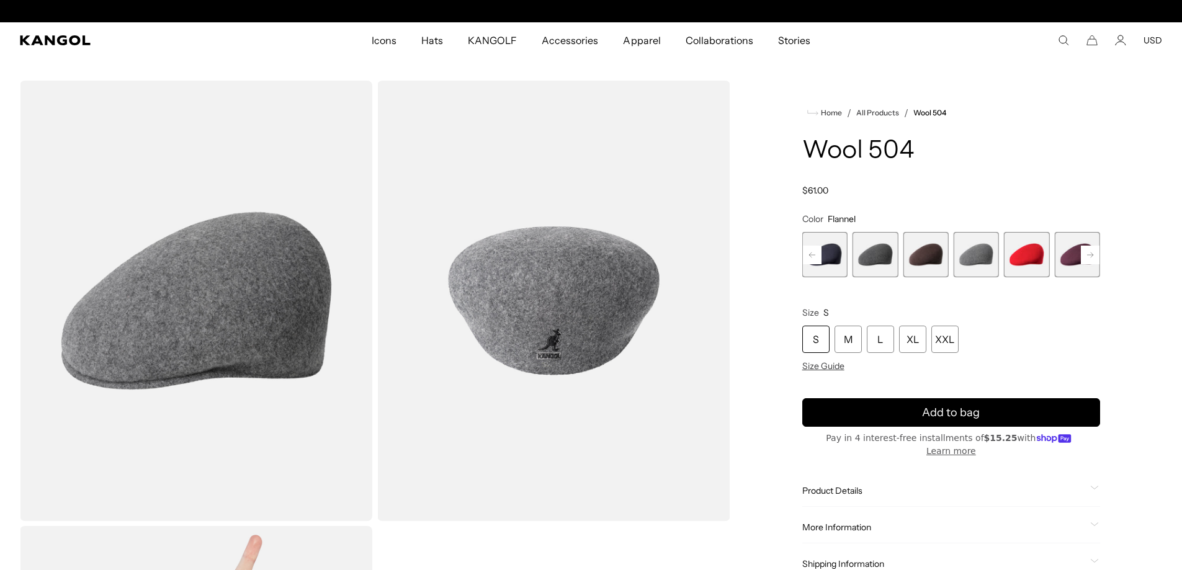
scroll to position [0, 256]
click at [884, 256] on span "13 of 21" at bounding box center [874, 254] width 45 height 45
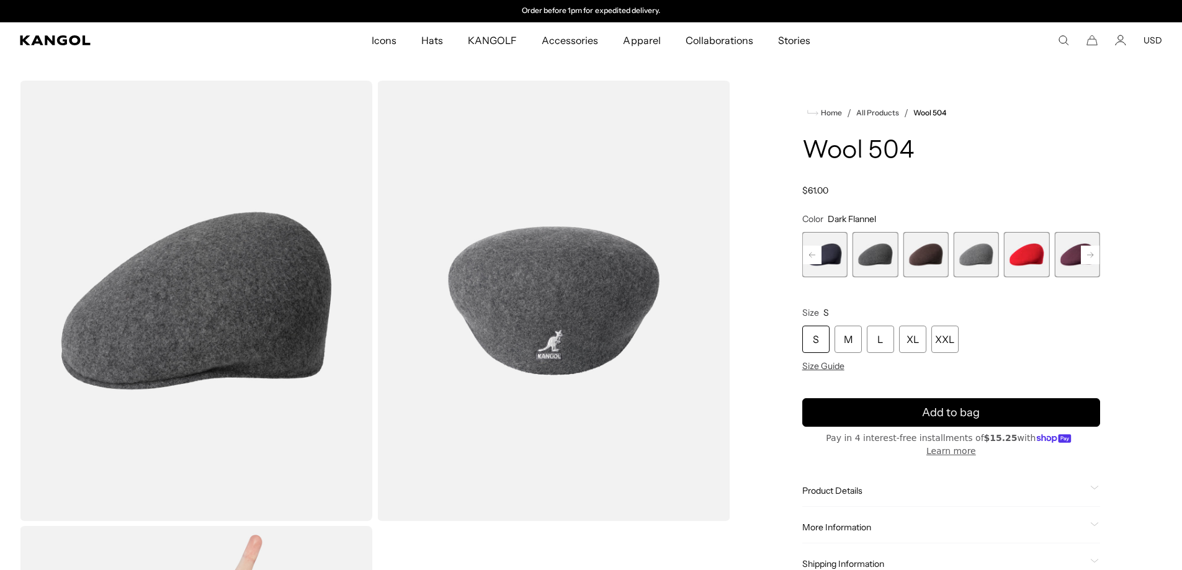
click at [814, 255] on icon at bounding box center [812, 254] width 6 height 5
click at [877, 260] on span "11 of 21" at bounding box center [874, 254] width 45 height 45
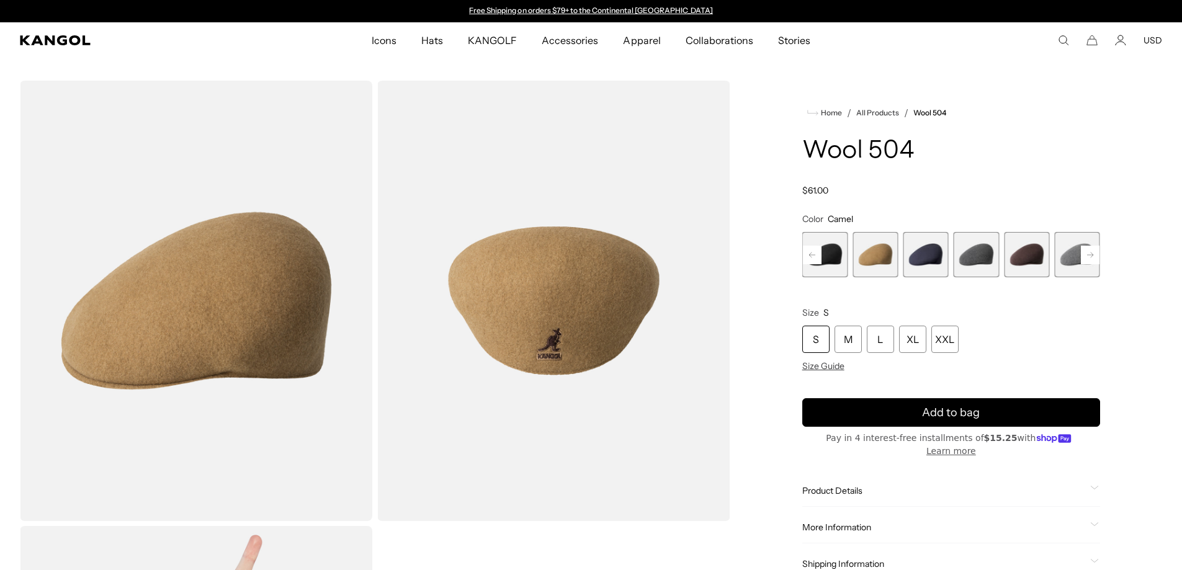
click at [814, 249] on rect at bounding box center [812, 255] width 19 height 19
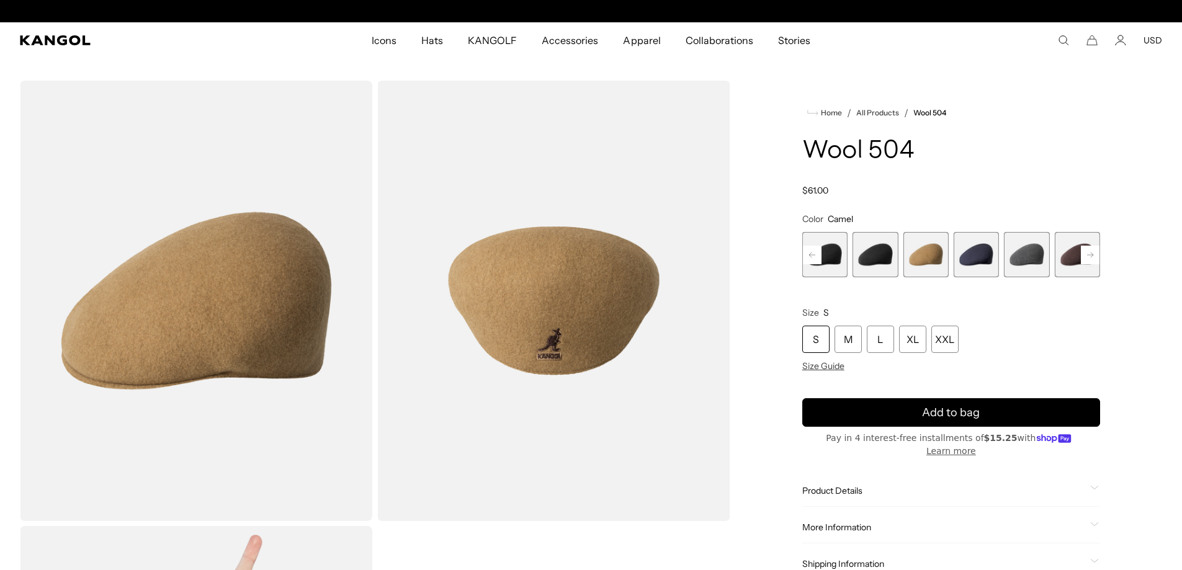
scroll to position [0, 256]
click at [814, 249] on rect at bounding box center [812, 255] width 19 height 19
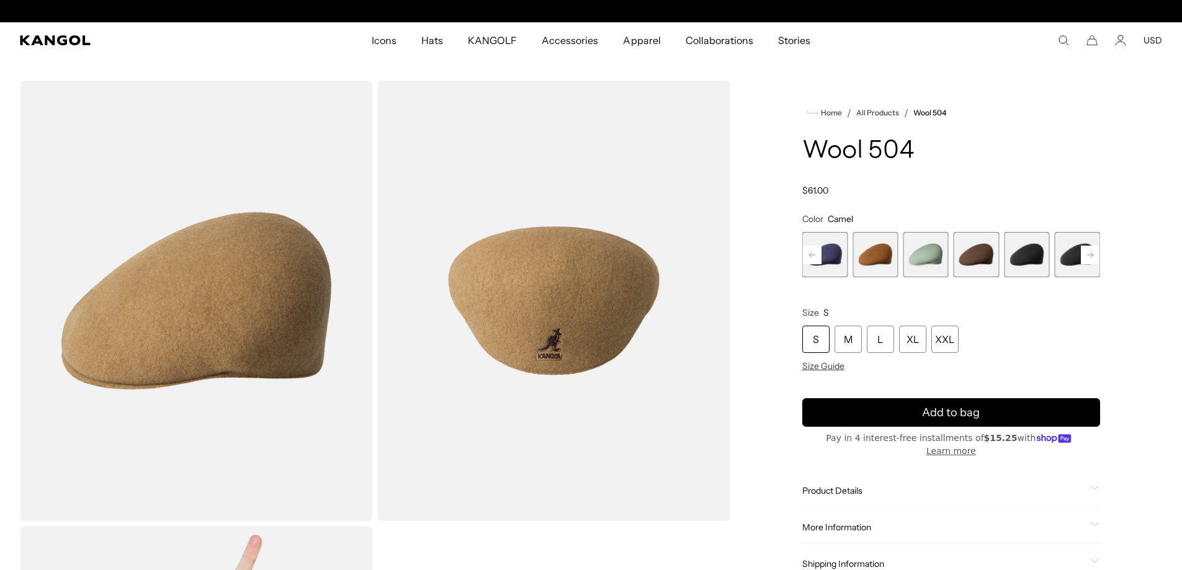
scroll to position [0, 0]
click at [874, 257] on span "6 of 21" at bounding box center [874, 254] width 45 height 45
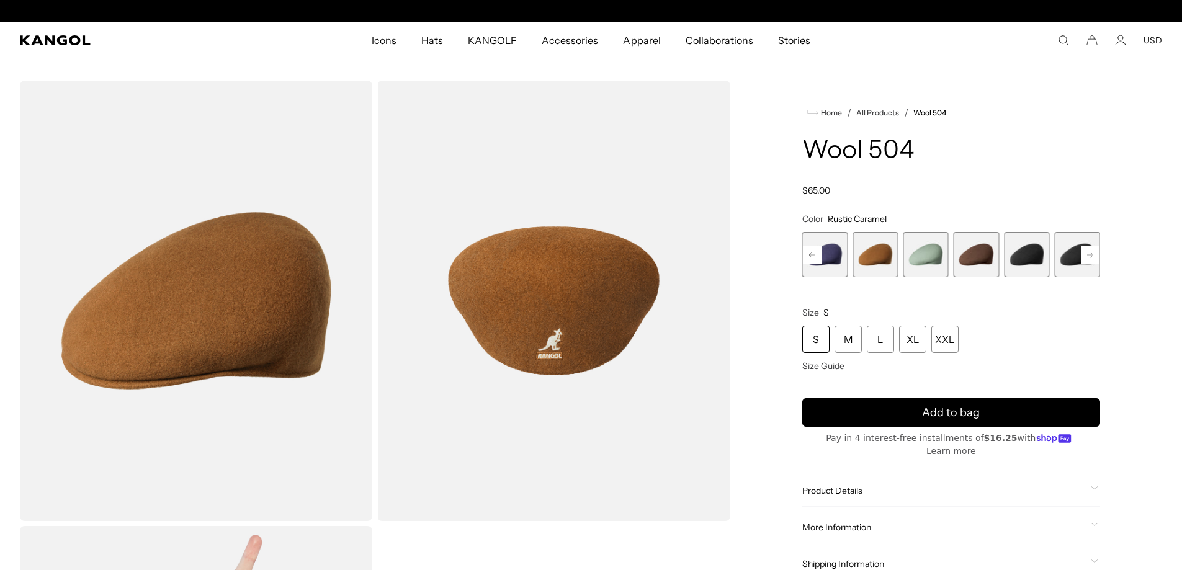
scroll to position [0, 256]
click at [980, 259] on span "8 of 21" at bounding box center [975, 254] width 45 height 45
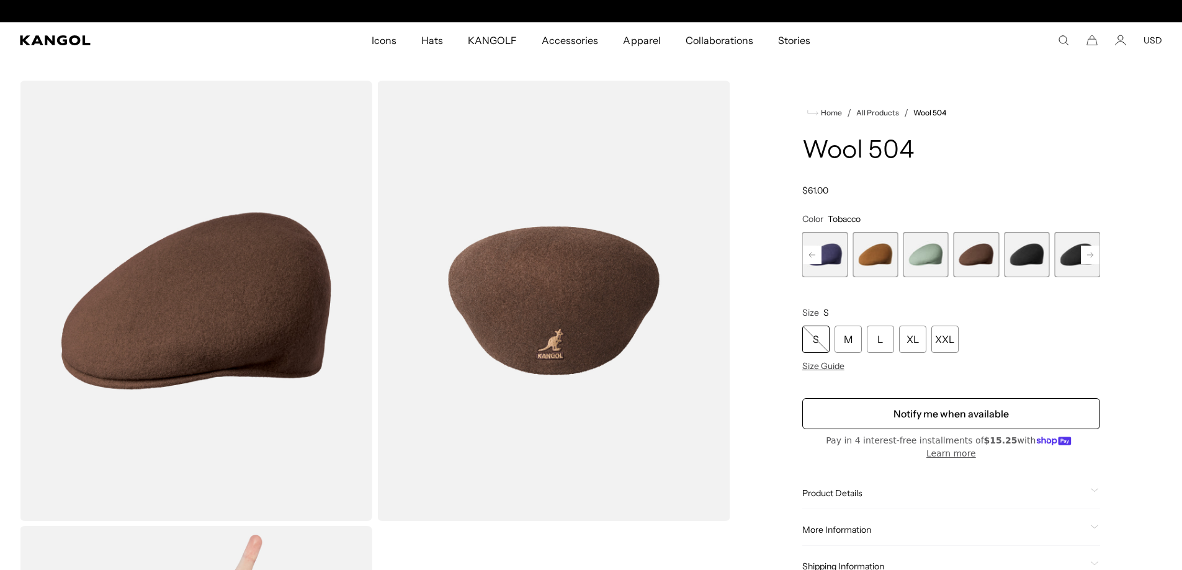
scroll to position [0, 256]
click at [870, 257] on span "6 of 21" at bounding box center [874, 254] width 45 height 45
click at [872, 257] on span "6 of 21" at bounding box center [874, 254] width 45 height 45
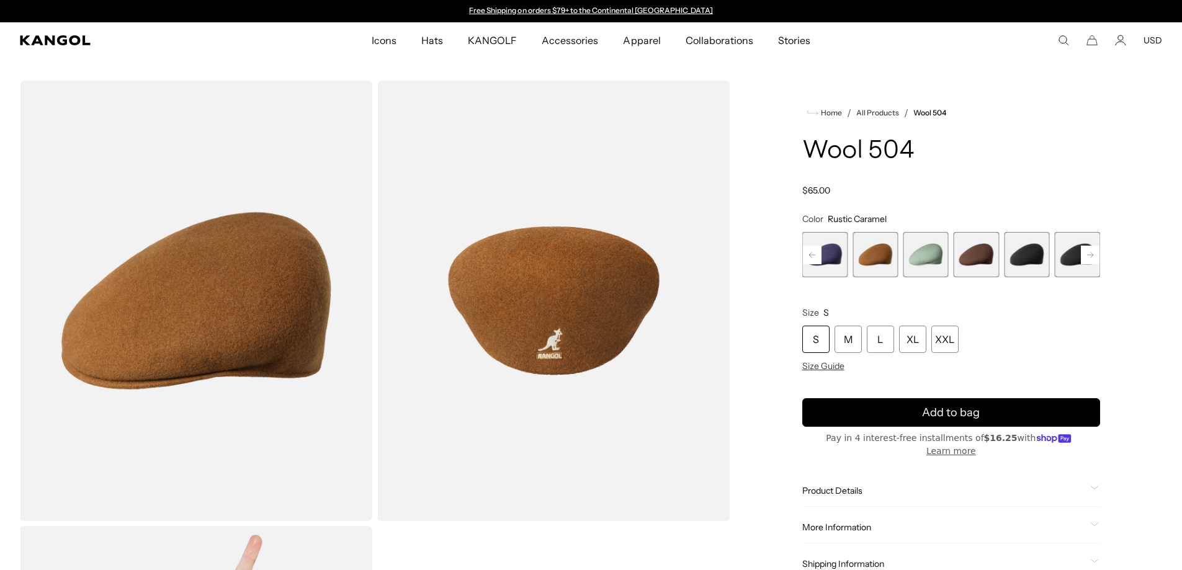
click at [813, 258] on rect at bounding box center [812, 255] width 19 height 19
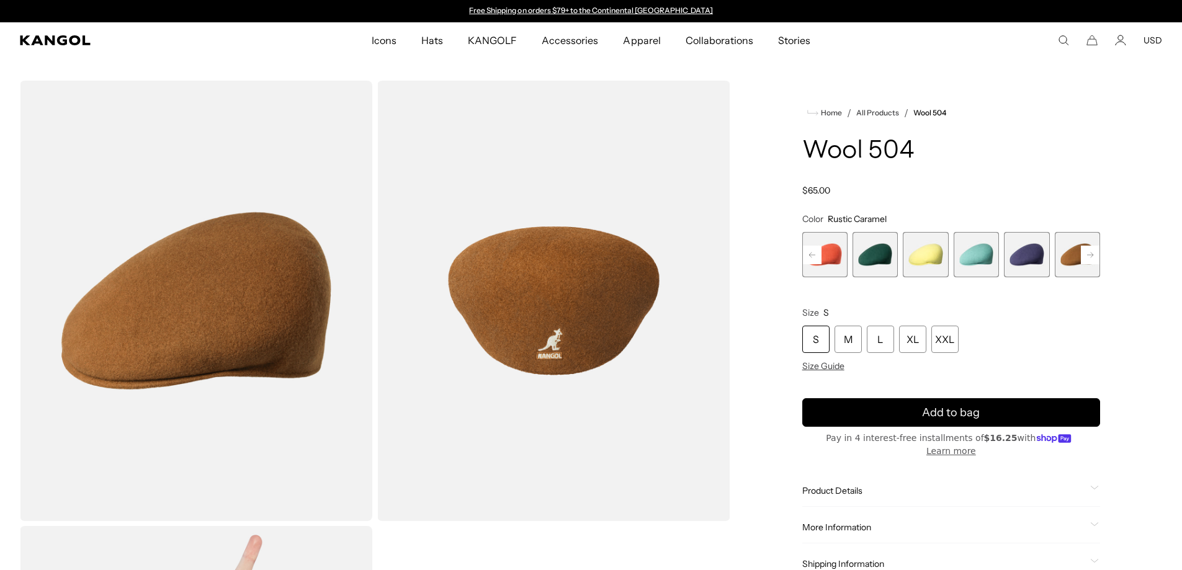
click at [813, 258] on div "Previous Next Coral Flame Variant sold out or unavailable Deep Emerald Variant …" at bounding box center [951, 254] width 298 height 45
click at [813, 258] on span "1 of 21" at bounding box center [824, 254] width 45 height 45
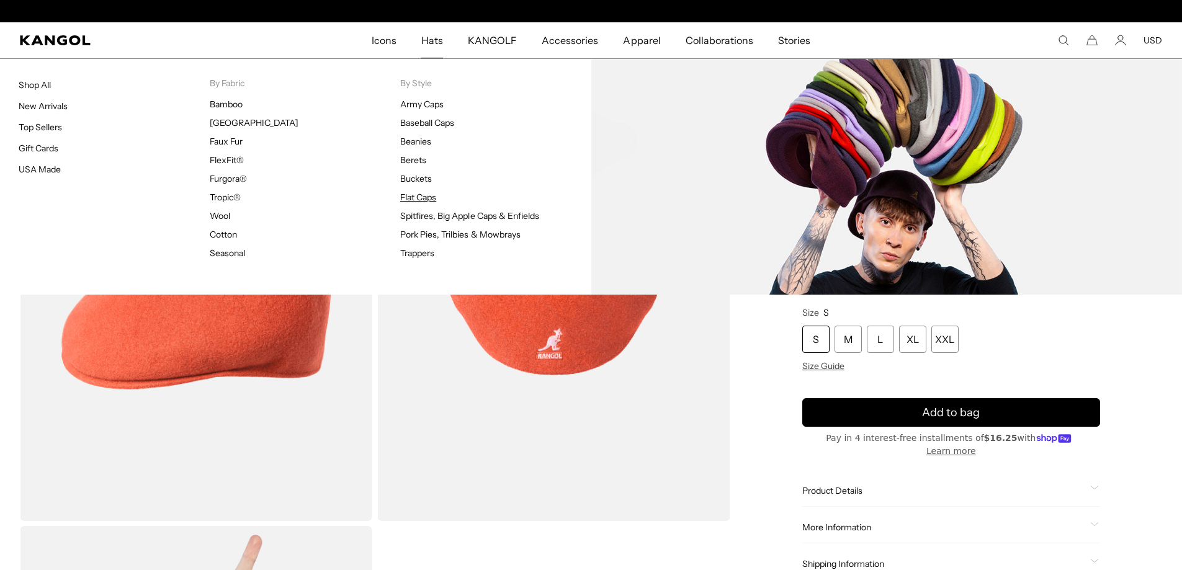
scroll to position [0, 256]
click at [427, 198] on link "Flat Caps" at bounding box center [418, 197] width 36 height 11
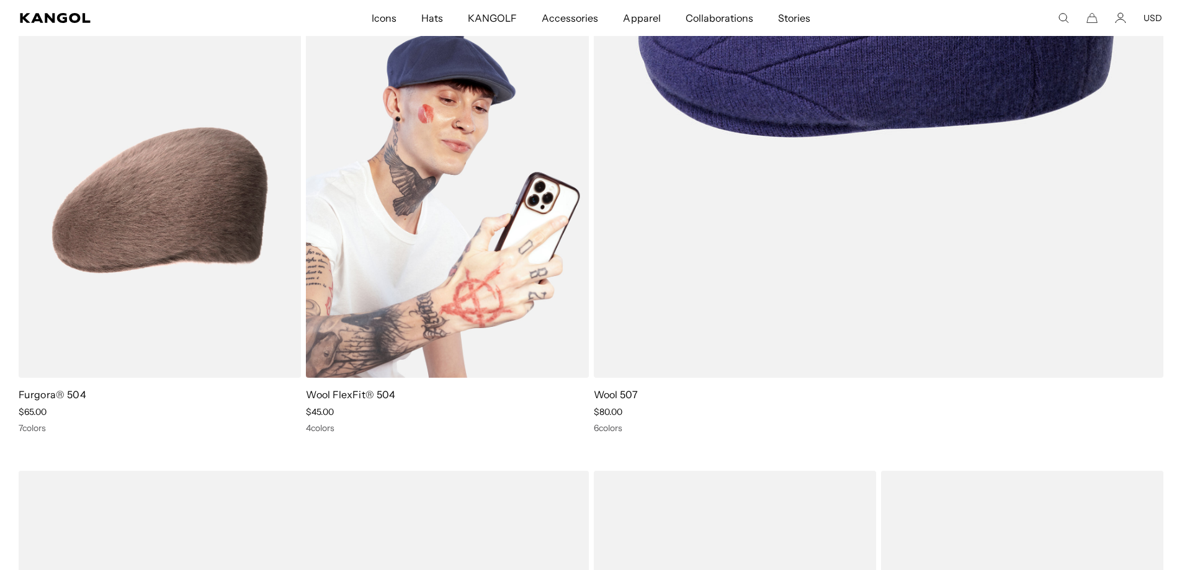
click at [468, 232] on img at bounding box center [447, 201] width 282 height 355
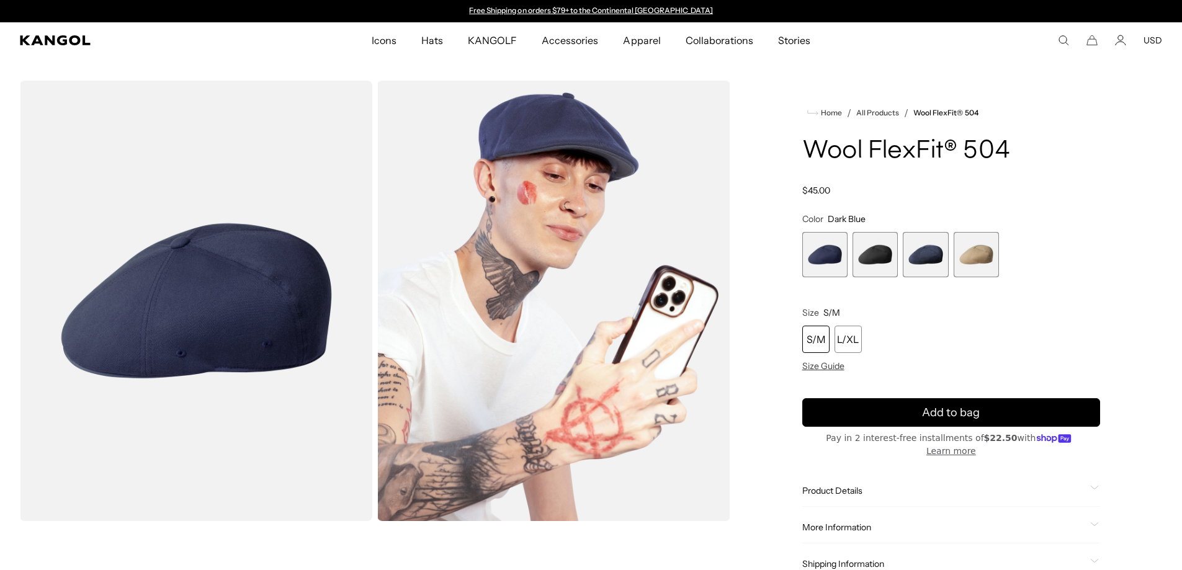
click at [979, 267] on span "4 of 4" at bounding box center [975, 254] width 45 height 45
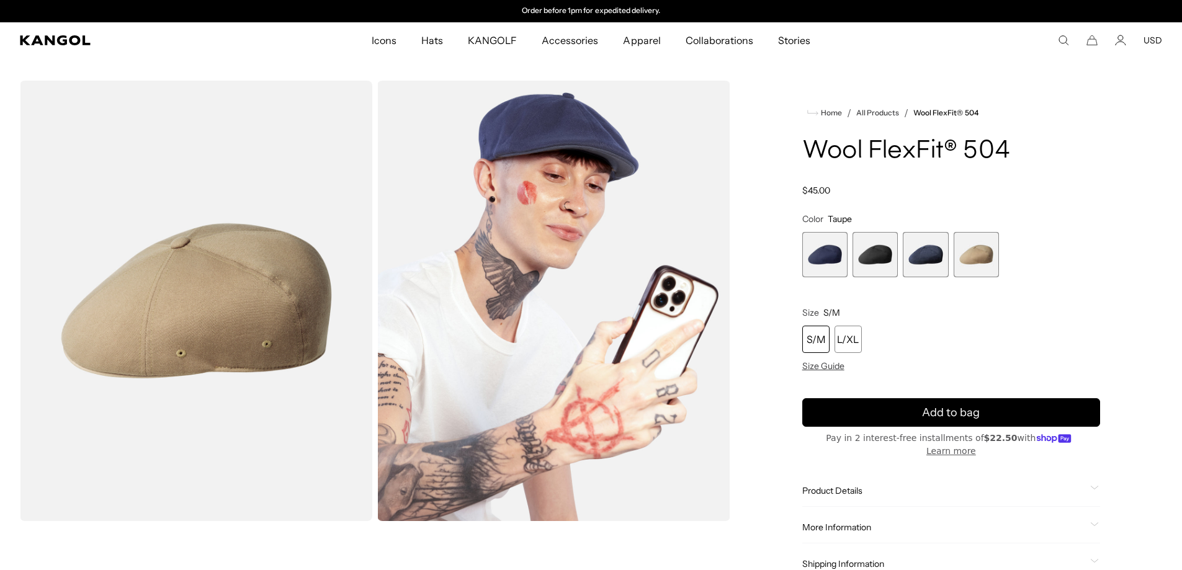
click at [929, 265] on span "3 of 4" at bounding box center [924, 254] width 45 height 45
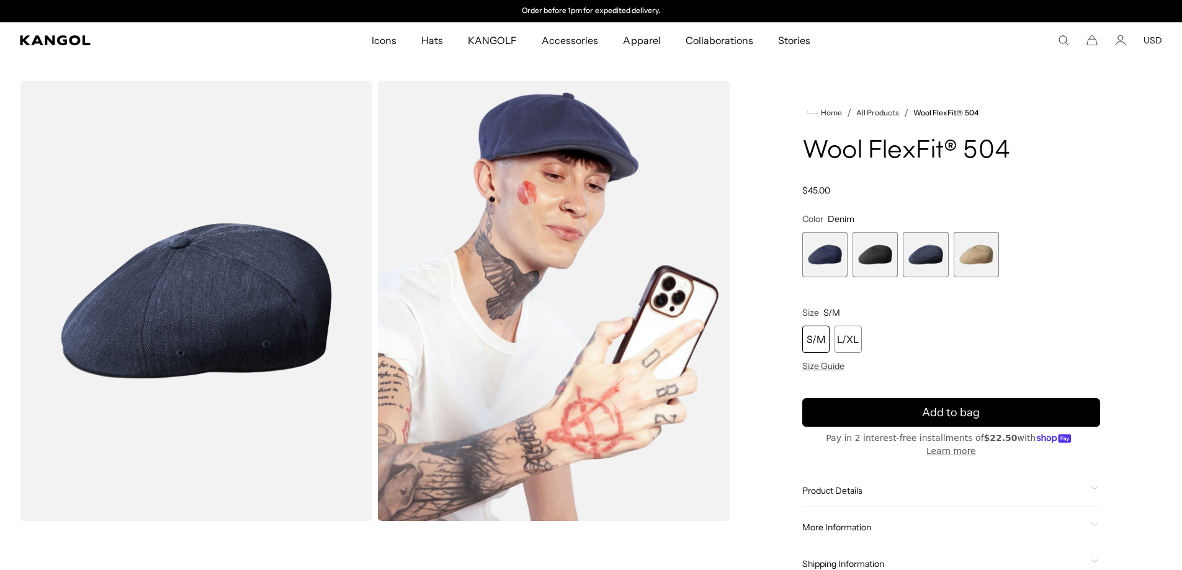
click at [879, 264] on span "2 of 4" at bounding box center [874, 254] width 45 height 45
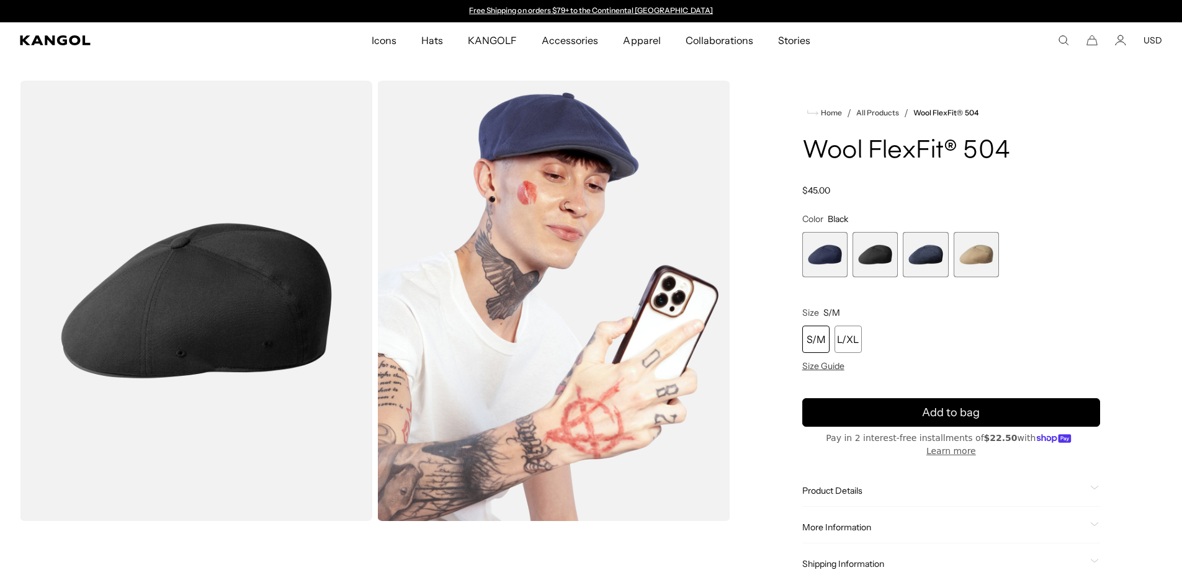
click at [914, 264] on span "3 of 4" at bounding box center [924, 254] width 45 height 45
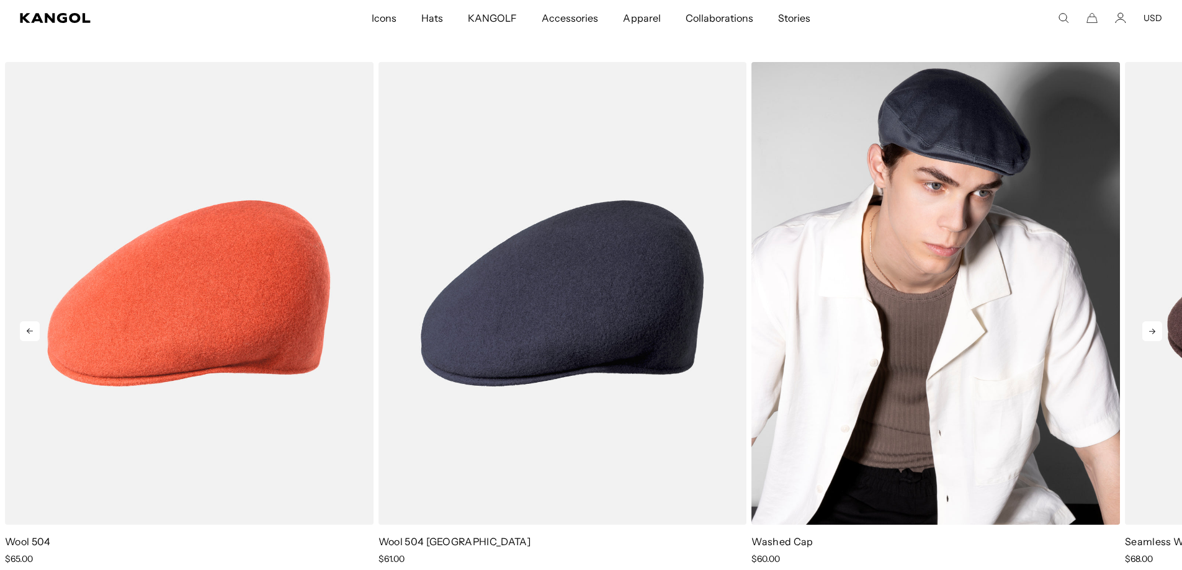
scroll to position [682, 0]
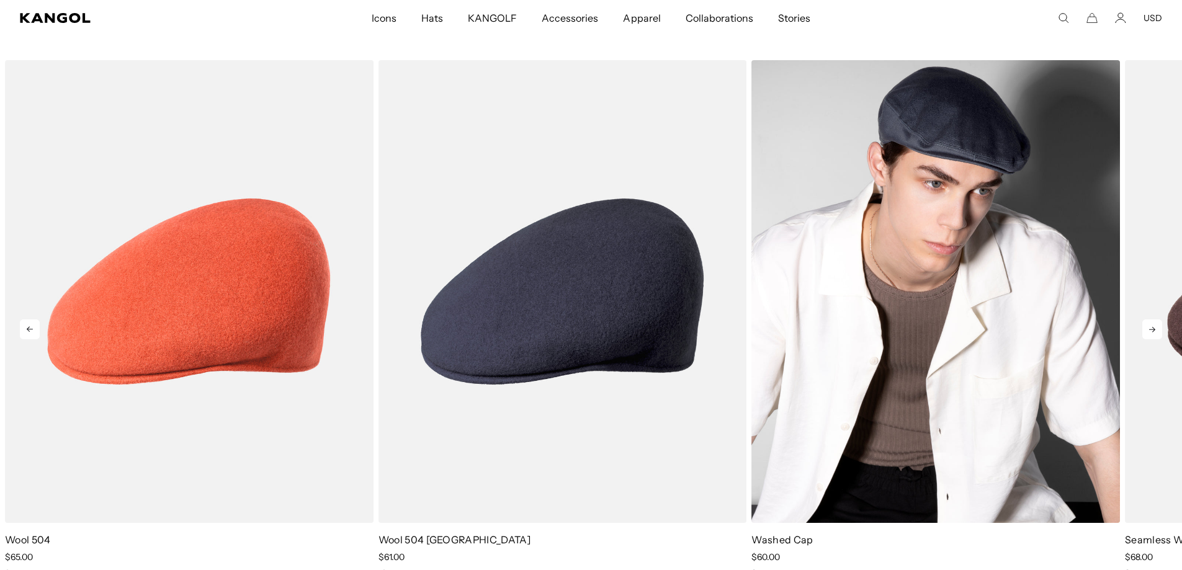
click at [918, 341] on img "3 of 5" at bounding box center [935, 291] width 368 height 462
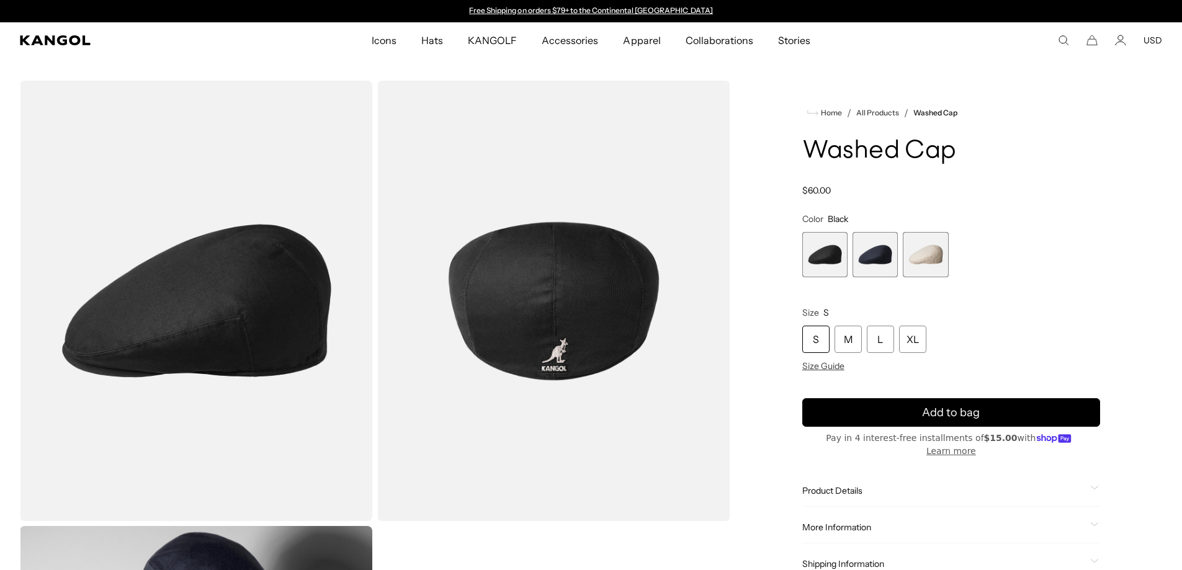
click at [883, 246] on span "2 of 3" at bounding box center [874, 254] width 45 height 45
click at [810, 236] on span "1 of 3" at bounding box center [824, 254] width 45 height 45
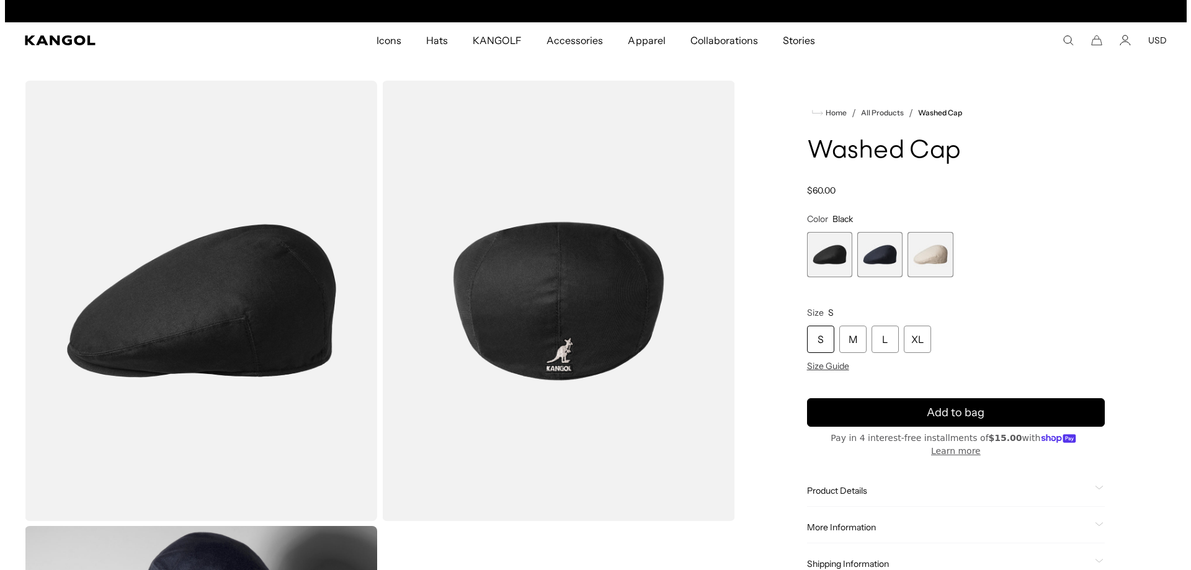
scroll to position [0, 256]
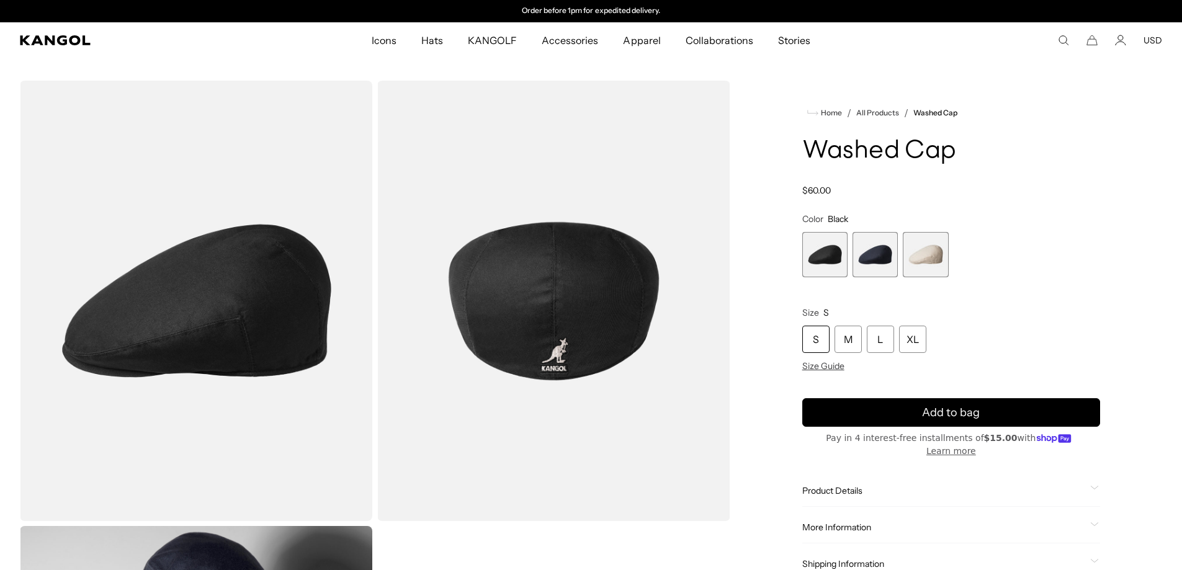
click at [555, 200] on img "Gallery Viewer" at bounding box center [553, 301] width 352 height 440
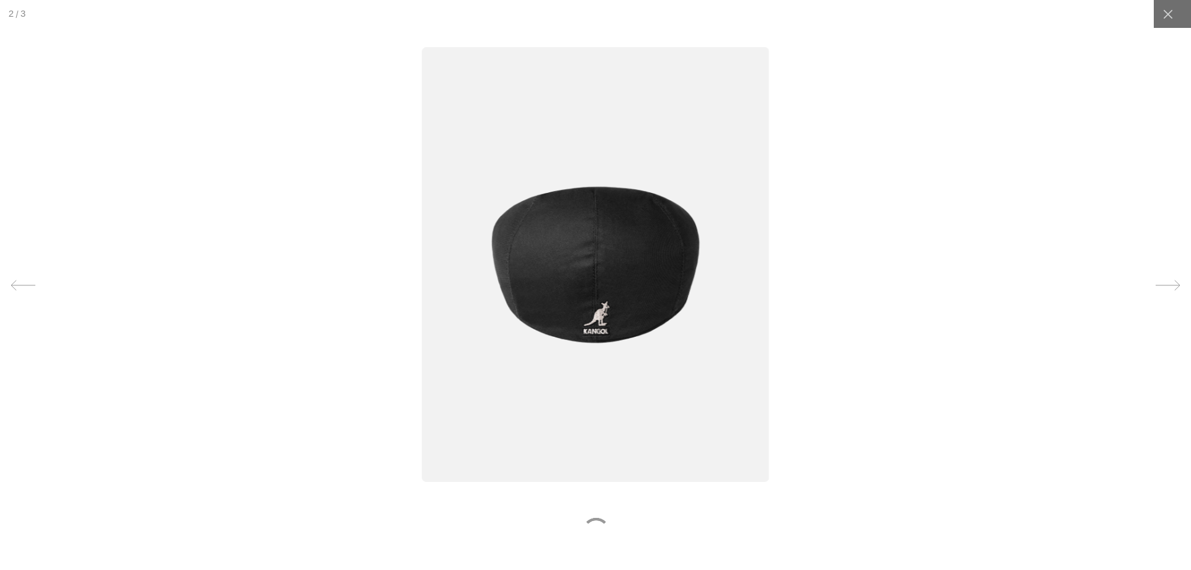
scroll to position [0, 0]
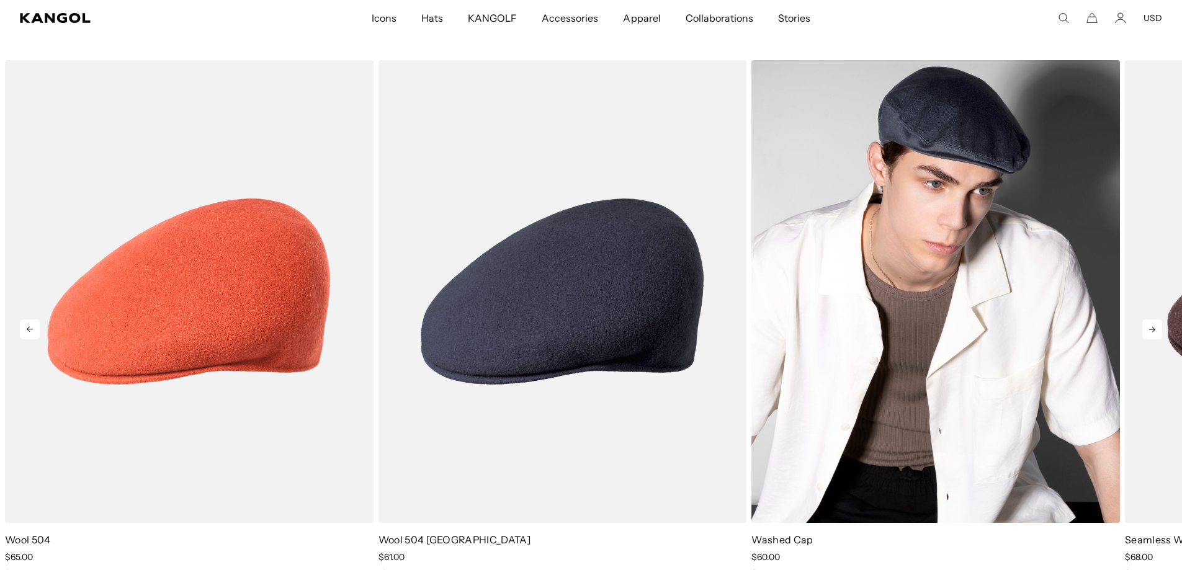
click at [924, 313] on img "3 of 5" at bounding box center [935, 291] width 368 height 462
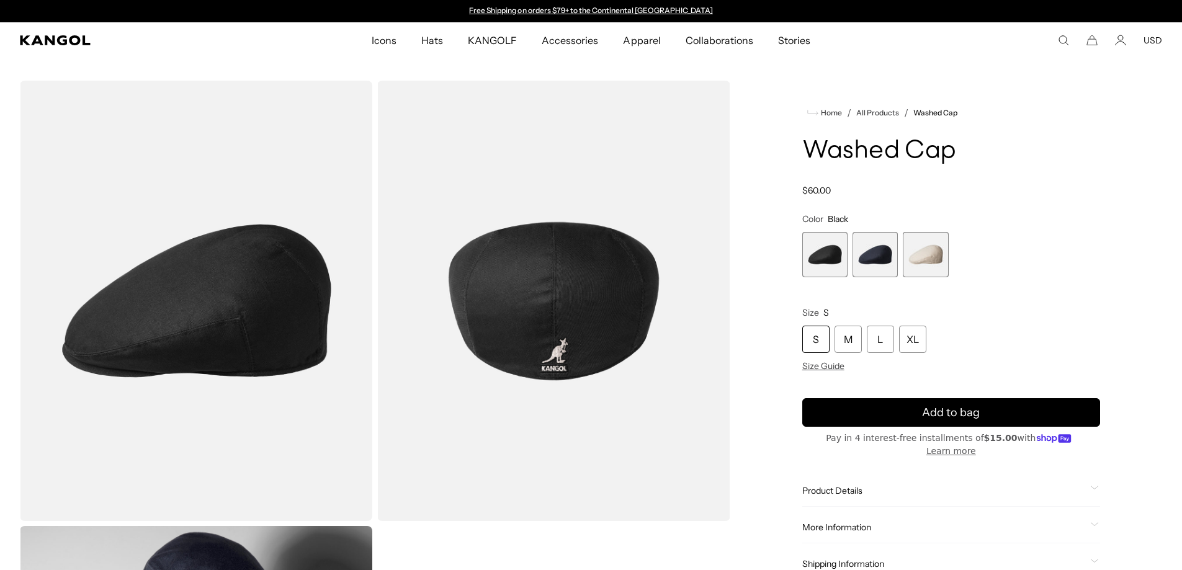
click at [927, 253] on span "3 of 3" at bounding box center [924, 254] width 45 height 45
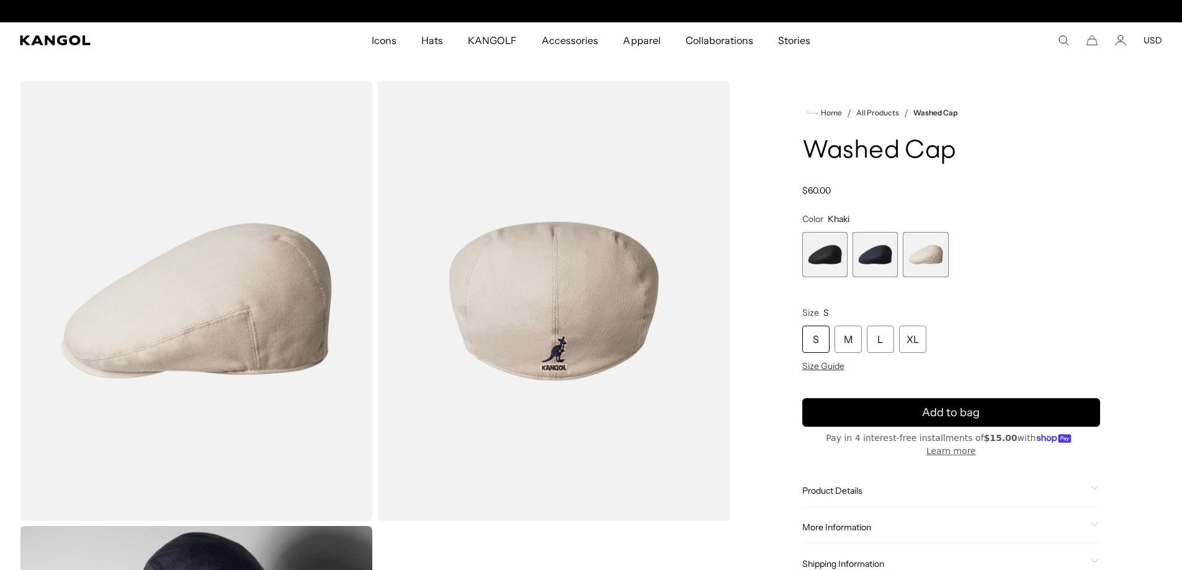
scroll to position [0, 256]
click at [834, 255] on span "1 of 3" at bounding box center [824, 254] width 45 height 45
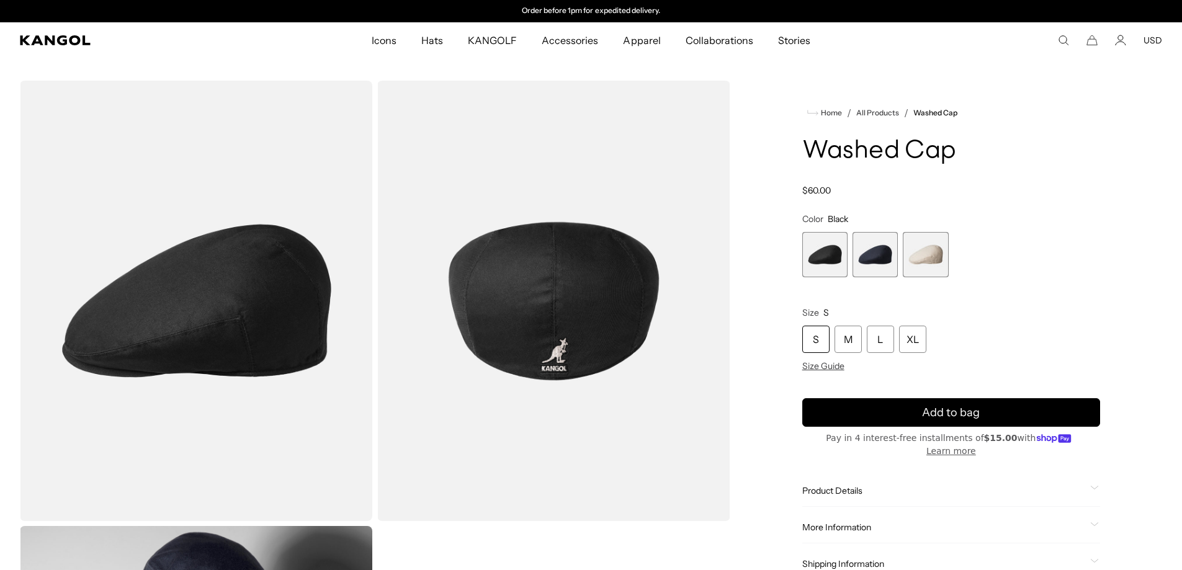
click at [898, 261] on div "Black Variant sold out or unavailable Navy Variant sold out or unavailable Khak…" at bounding box center [951, 254] width 298 height 45
click at [886, 261] on span "2 of 3" at bounding box center [874, 254] width 45 height 45
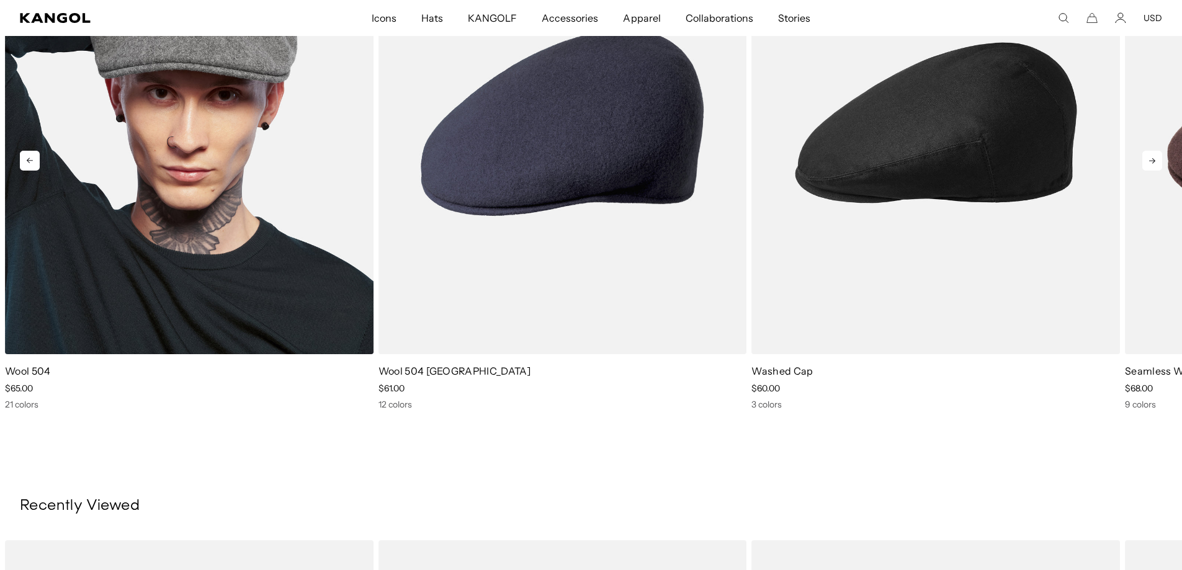
scroll to position [868, 0]
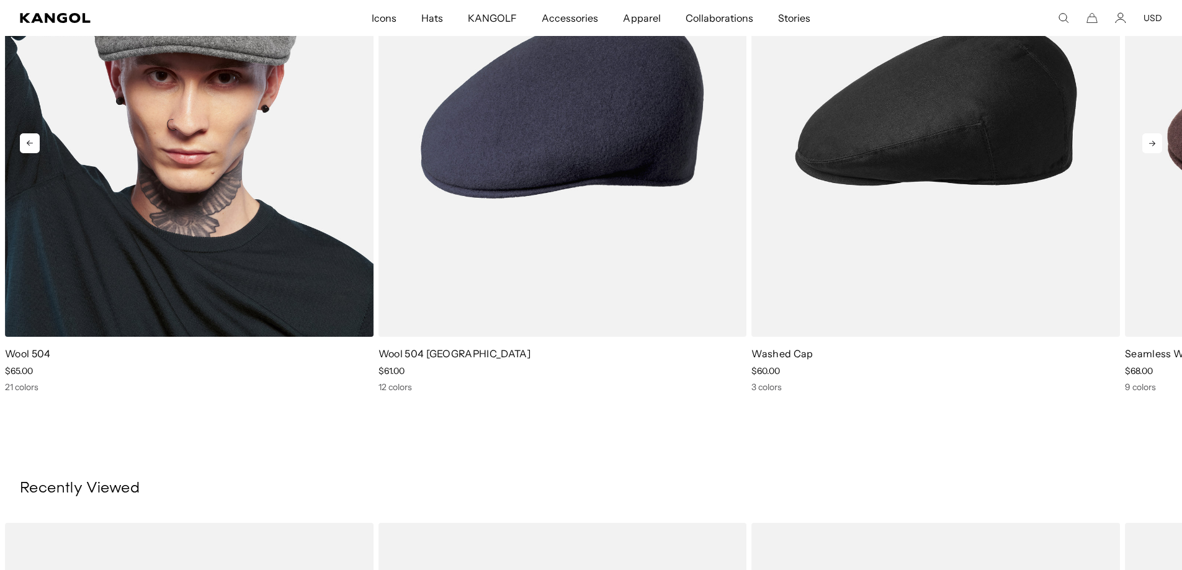
click at [111, 167] on img "1 of 5" at bounding box center [189, 105] width 368 height 462
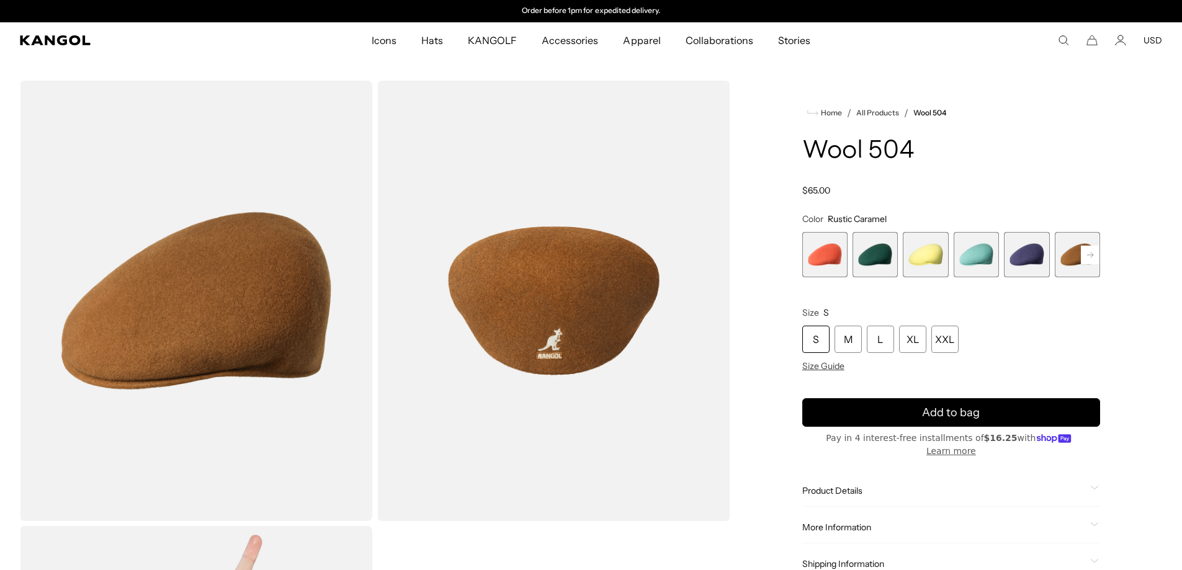
click at [1090, 252] on rect at bounding box center [1090, 255] width 19 height 19
click at [1087, 252] on rect at bounding box center [1090, 255] width 19 height 19
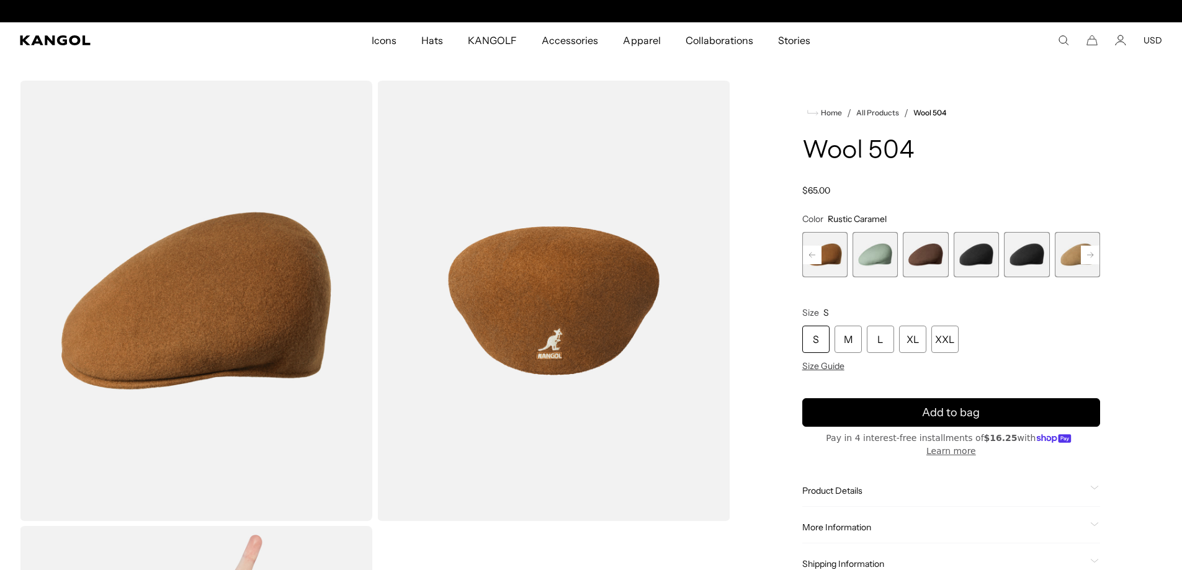
click at [1087, 252] on rect at bounding box center [1090, 255] width 19 height 19
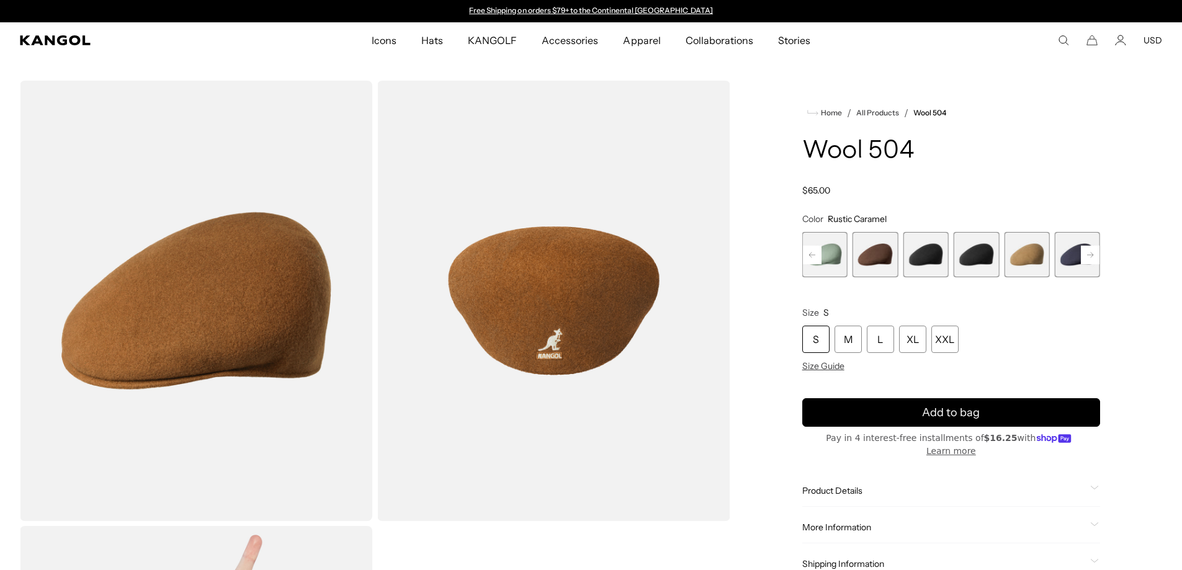
click at [1087, 252] on rect at bounding box center [1090, 255] width 19 height 19
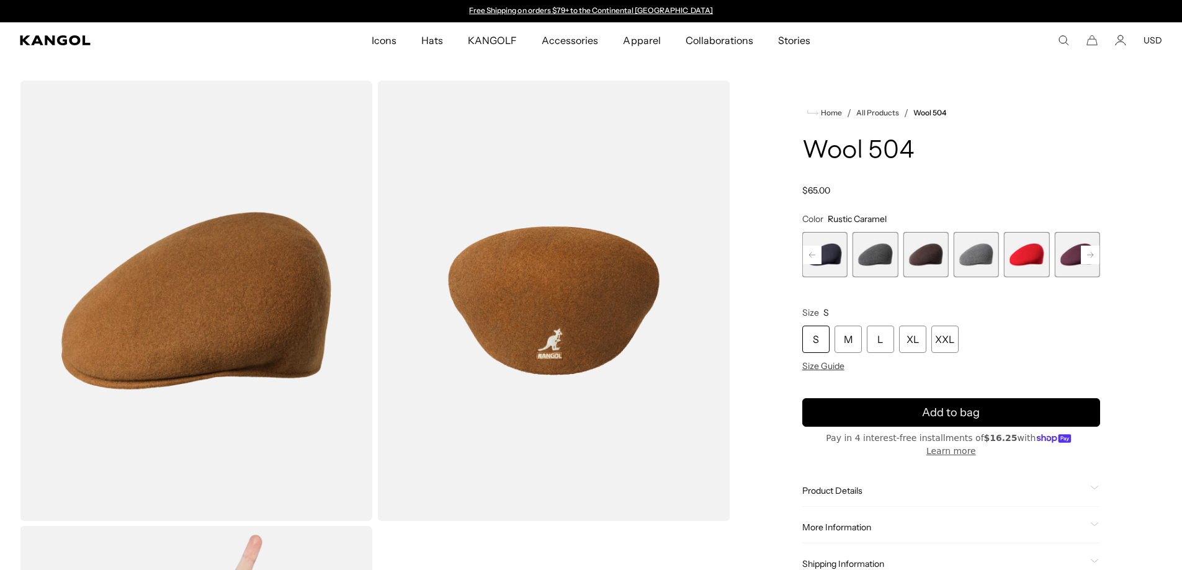
click at [834, 261] on span "12 of 21" at bounding box center [824, 254] width 45 height 45
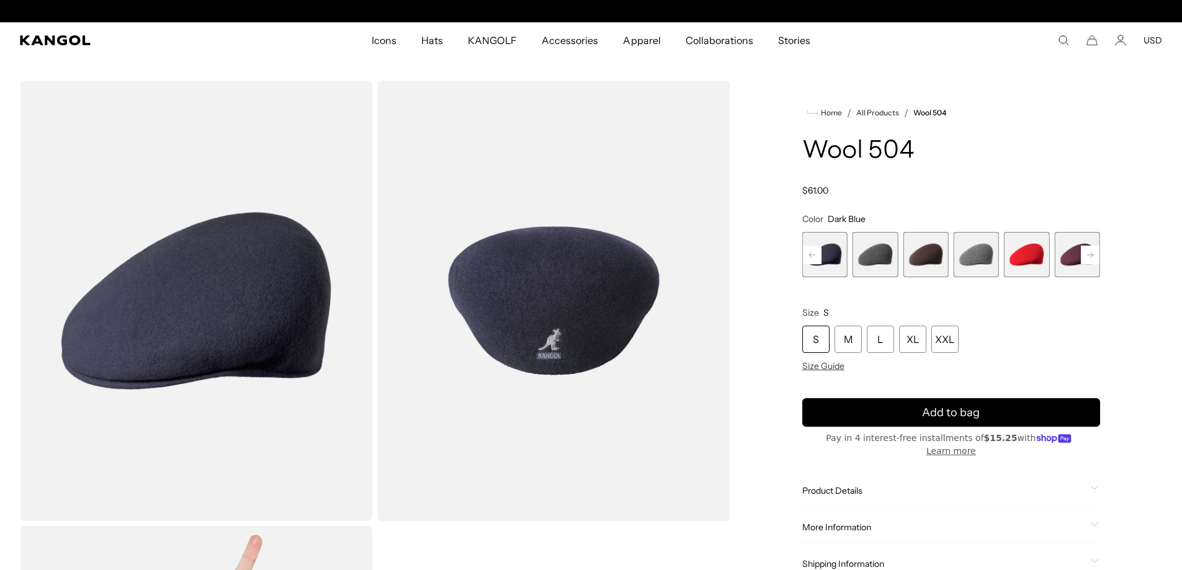
scroll to position [0, 256]
click at [1084, 254] on rect at bounding box center [1090, 255] width 19 height 19
click at [1085, 257] on rect at bounding box center [1090, 255] width 19 height 19
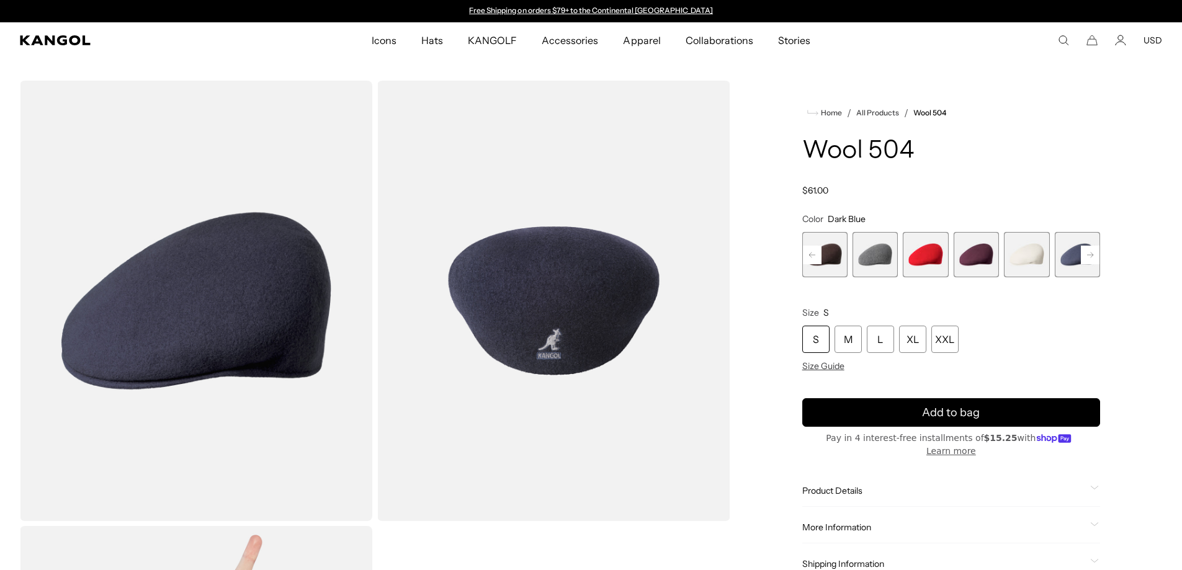
click at [1085, 257] on rect at bounding box center [1090, 255] width 19 height 19
click at [1040, 262] on span "19 of 21" at bounding box center [1026, 254] width 45 height 45
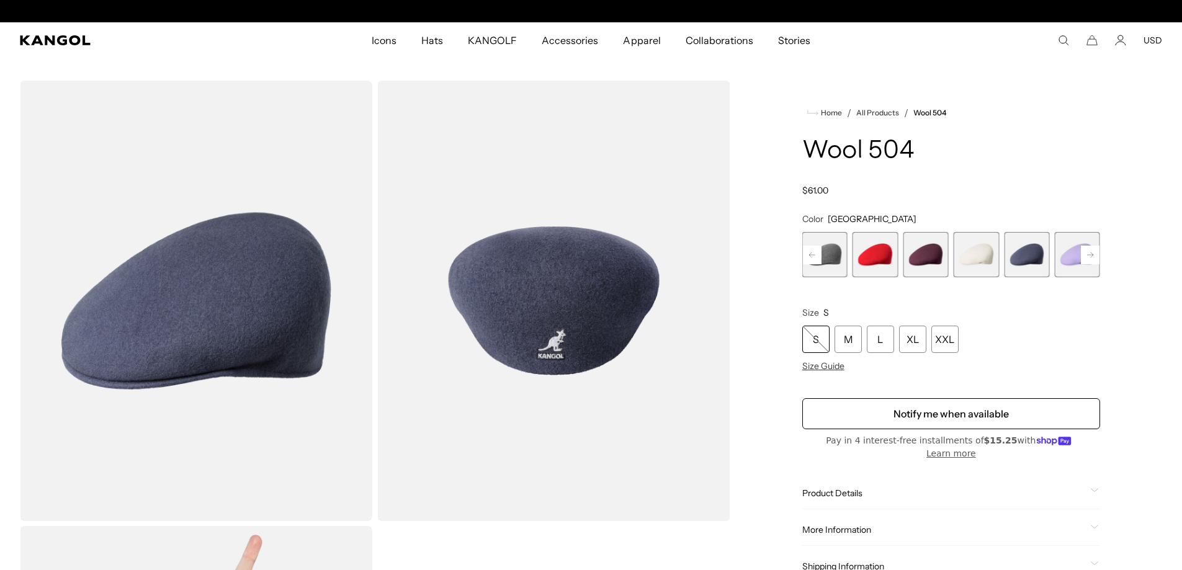
scroll to position [0, 256]
click at [1077, 264] on span "20 of 21" at bounding box center [1076, 254] width 45 height 45
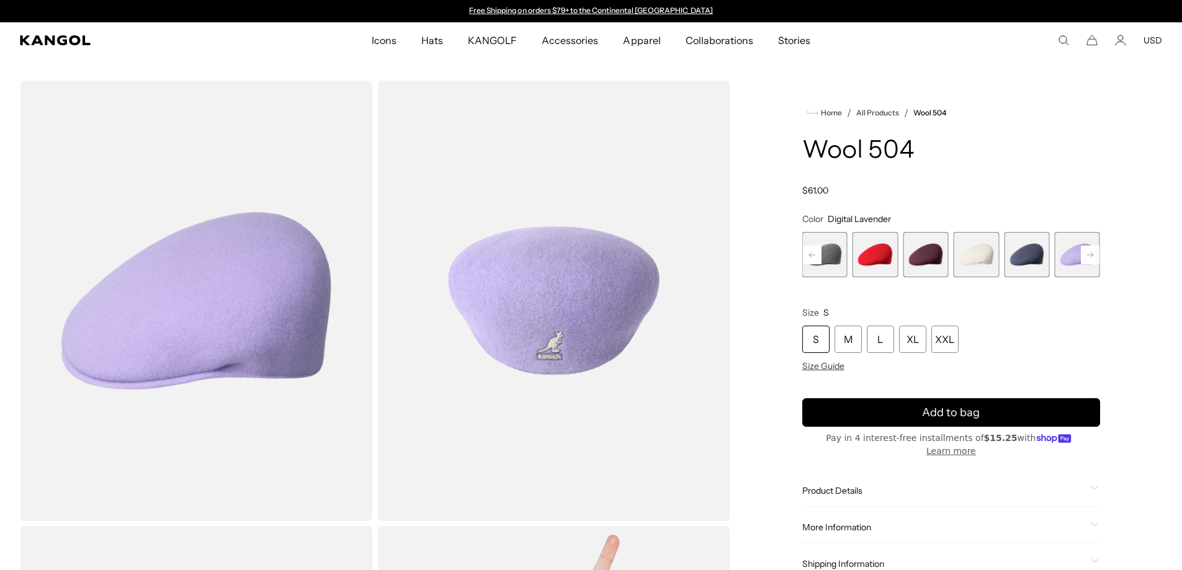
click at [1087, 254] on rect at bounding box center [1090, 255] width 19 height 19
click at [1087, 254] on span "21 of 21" at bounding box center [1076, 254] width 45 height 45
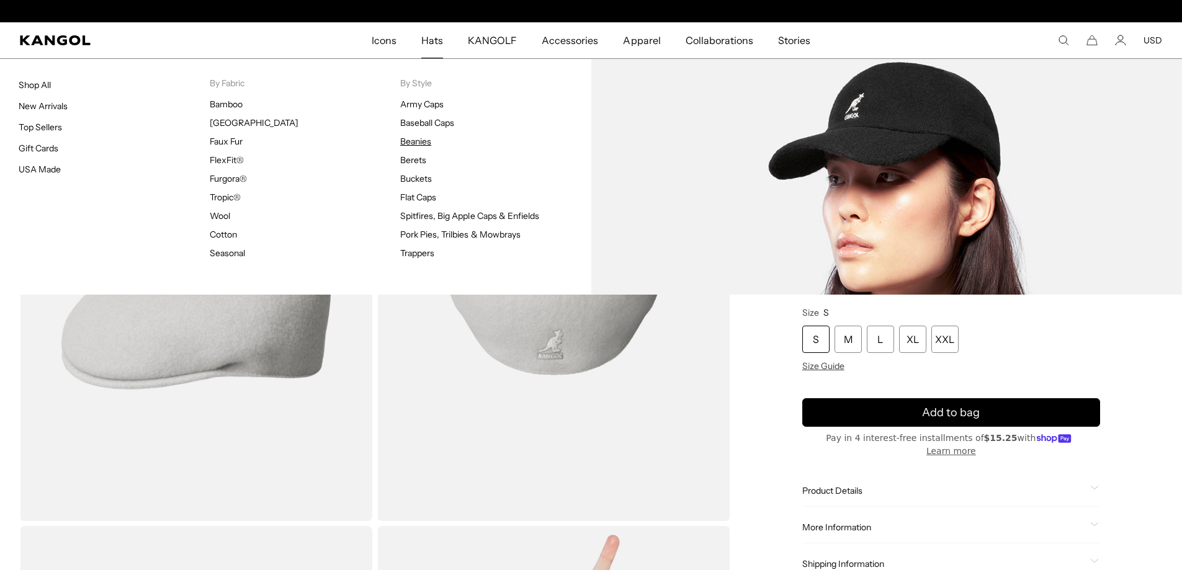
scroll to position [0, 256]
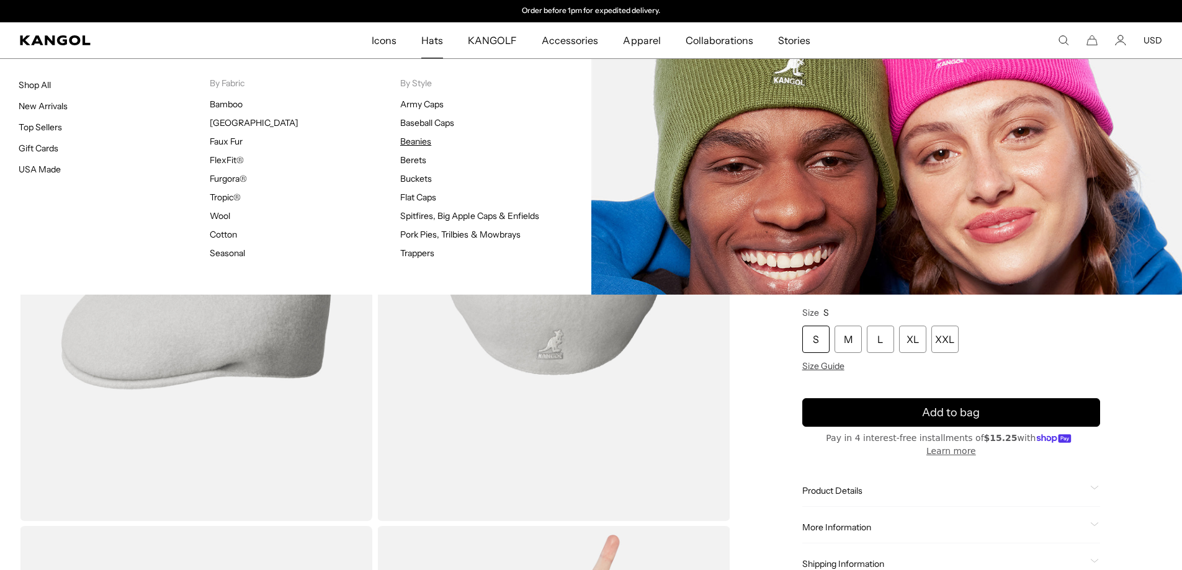
click at [414, 143] on link "Beanies" at bounding box center [415, 141] width 31 height 11
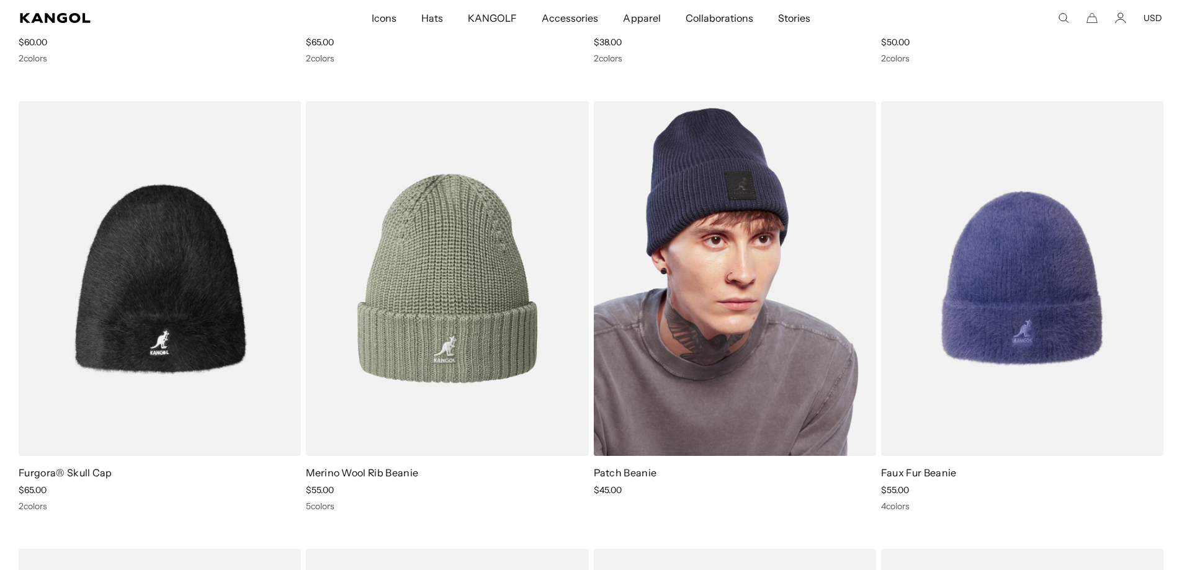
click at [707, 224] on img at bounding box center [735, 278] width 282 height 355
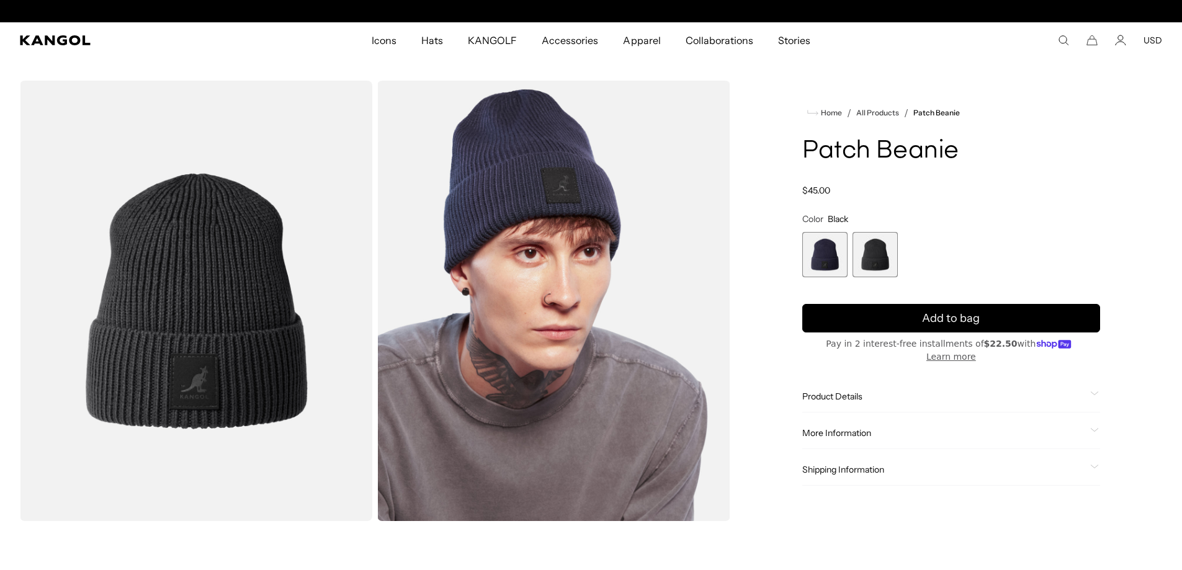
scroll to position [0, 256]
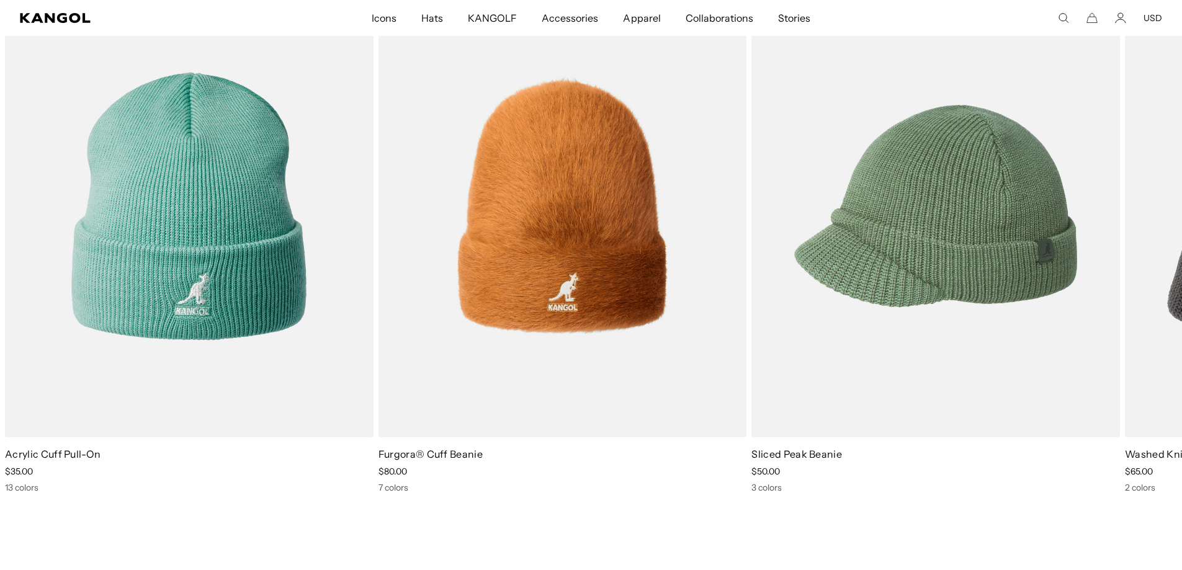
scroll to position [2543, 0]
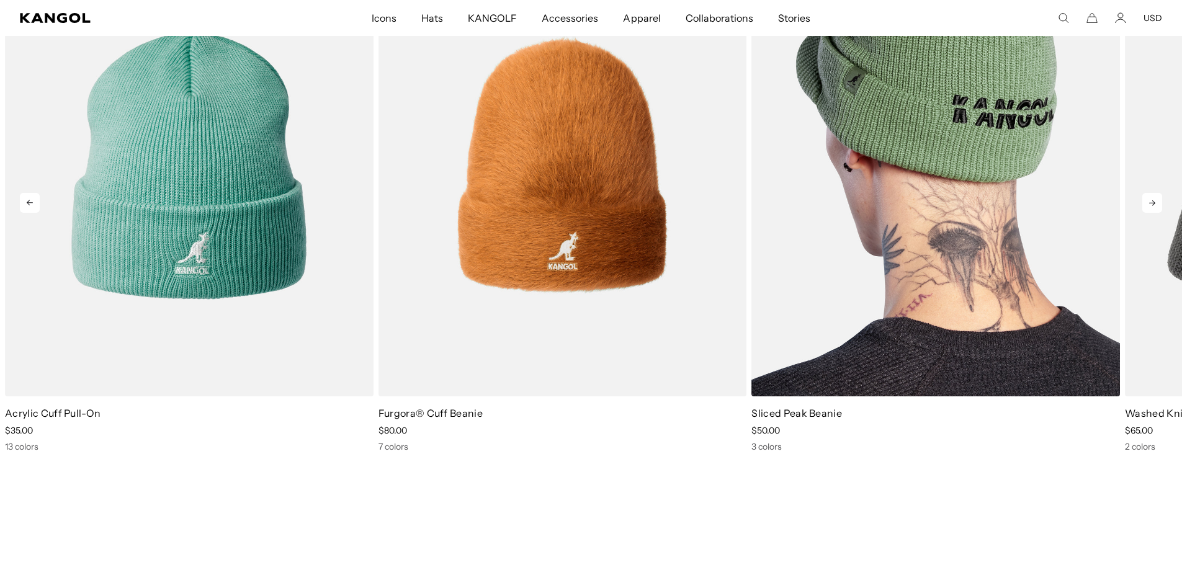
click at [1021, 292] on img "3 of 10" at bounding box center [935, 165] width 368 height 462
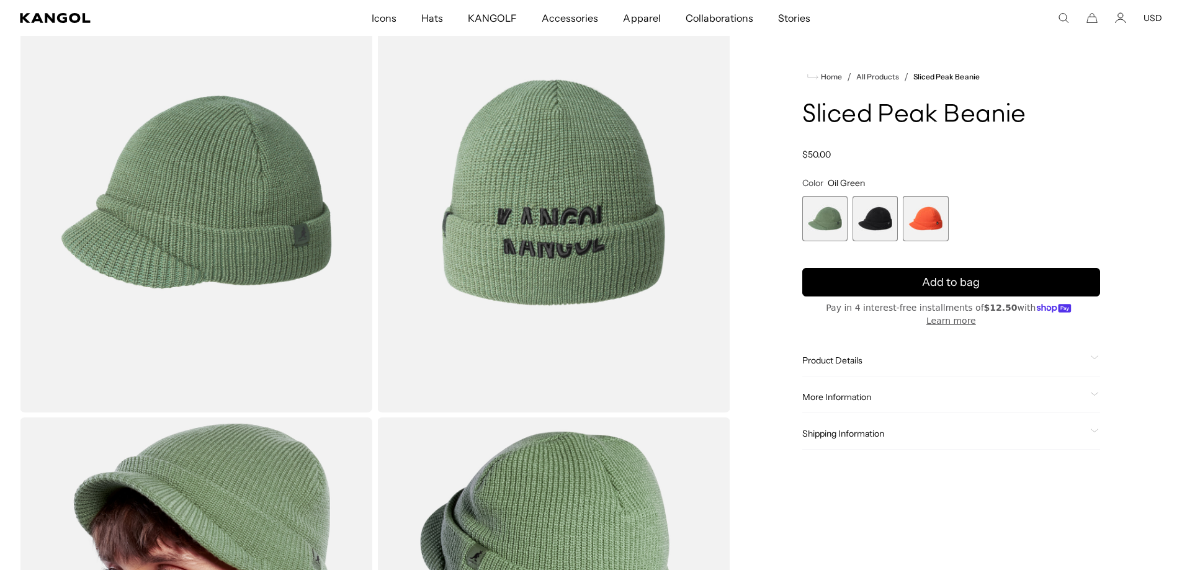
scroll to position [62, 0]
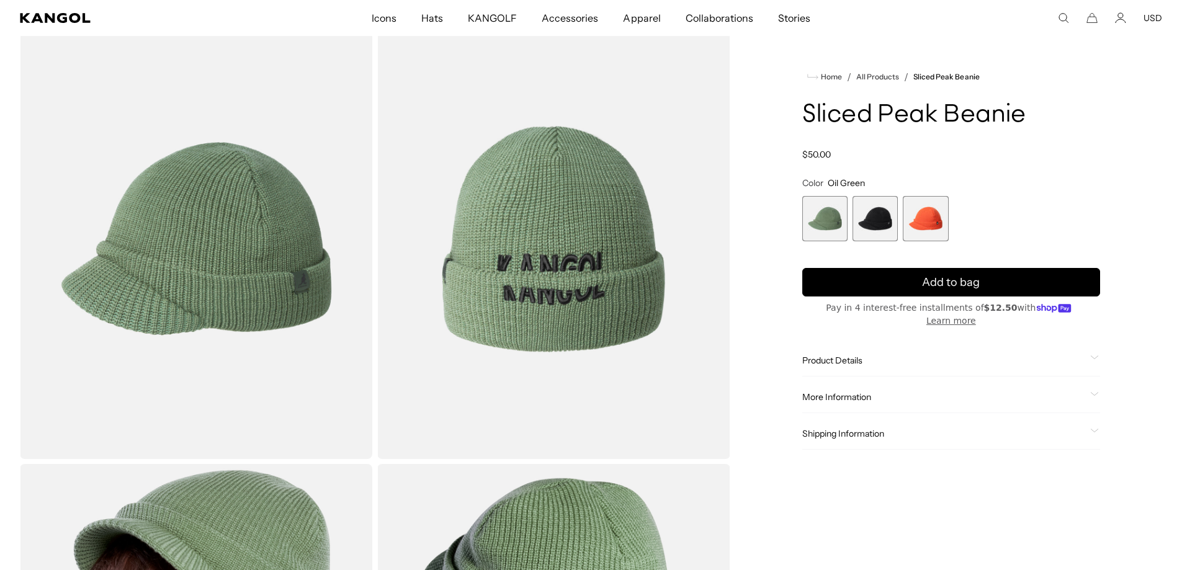
click at [871, 222] on span "2 of 3" at bounding box center [874, 218] width 45 height 45
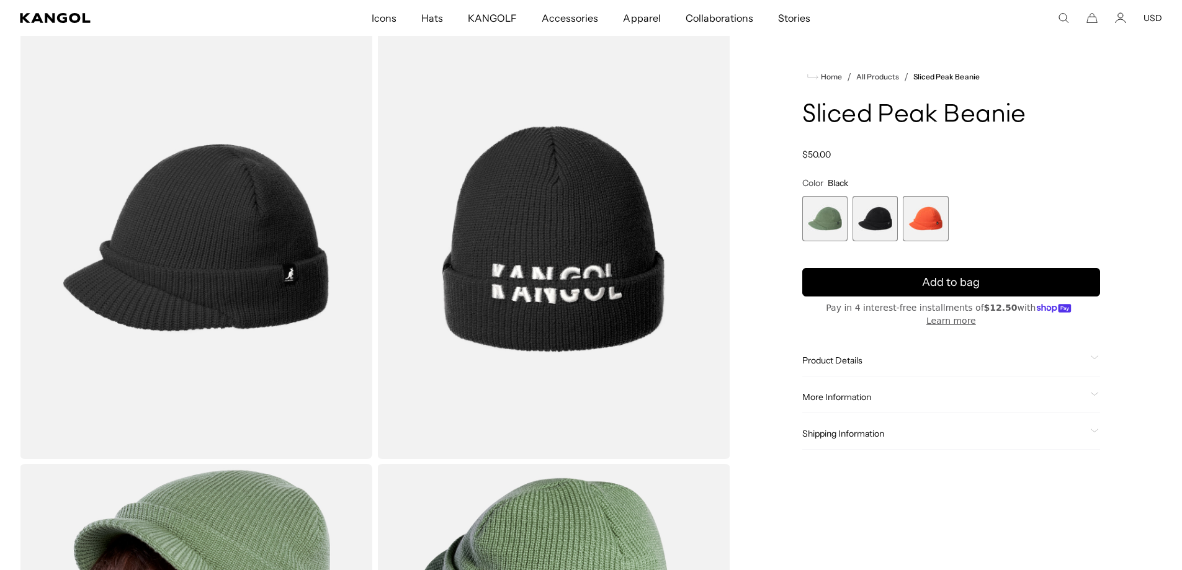
click at [934, 223] on span "3 of 3" at bounding box center [924, 218] width 45 height 45
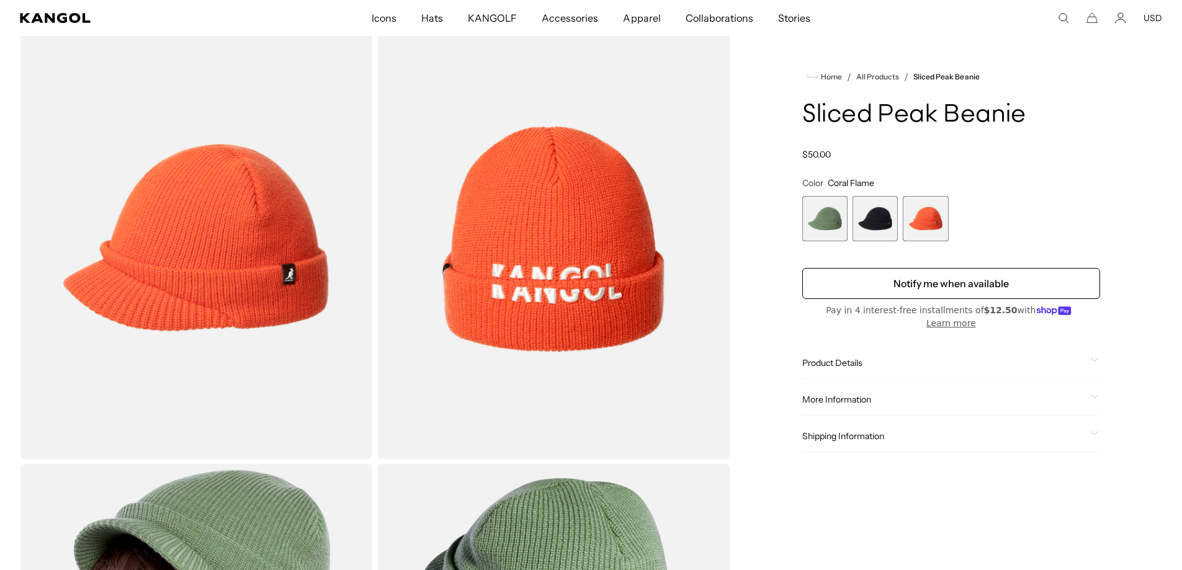
scroll to position [0, 256]
click at [826, 230] on span "1 of 3" at bounding box center [824, 218] width 45 height 45
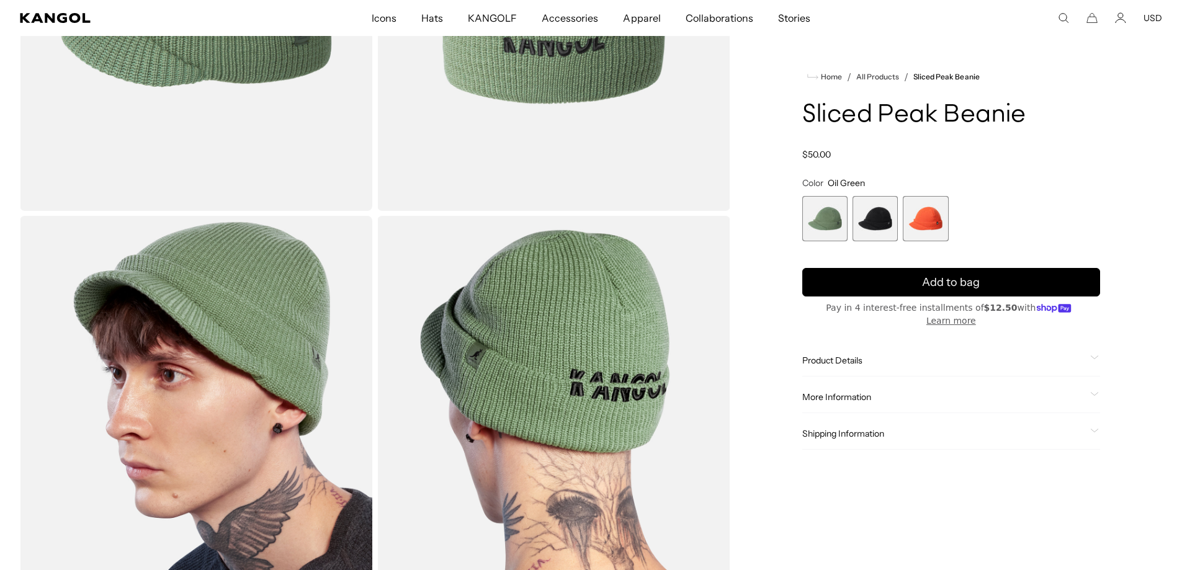
scroll to position [0, 256]
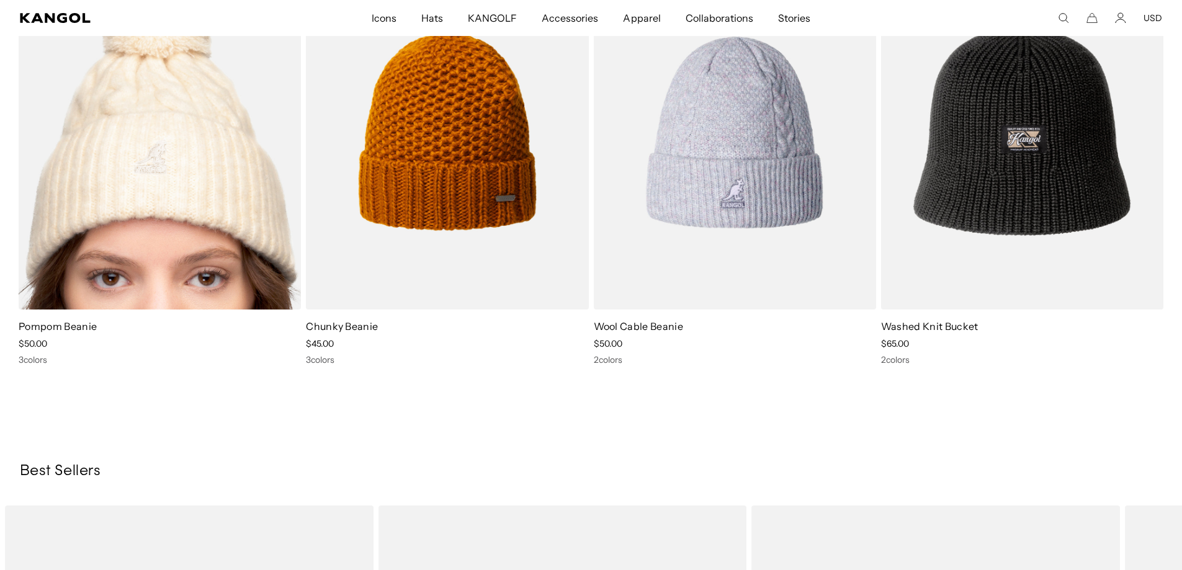
scroll to position [0, 256]
click at [164, 261] on img at bounding box center [160, 132] width 282 height 355
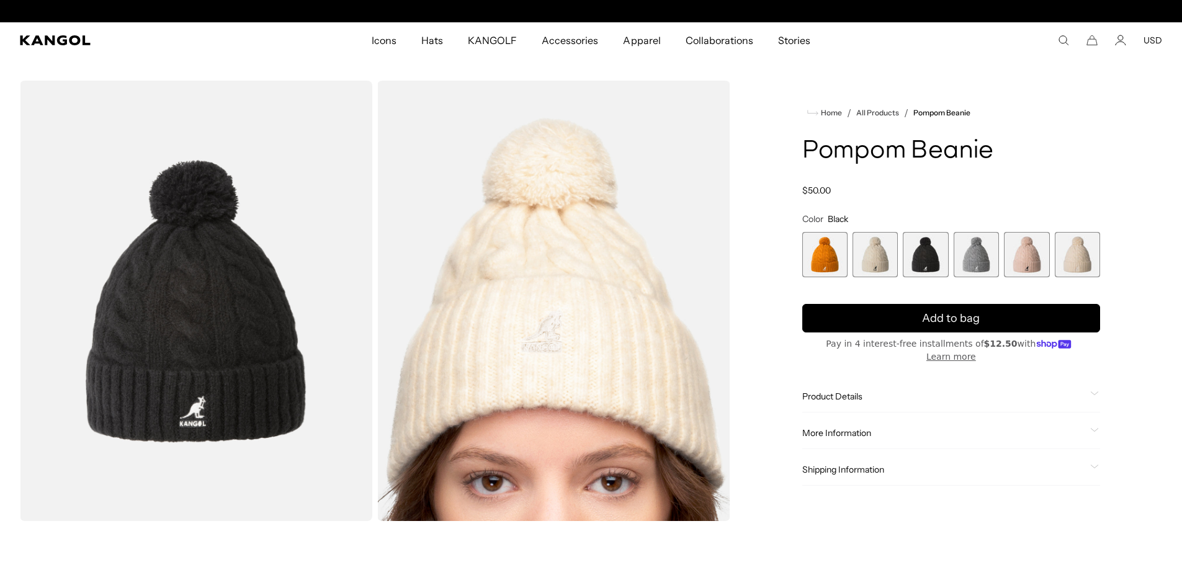
scroll to position [0, 256]
click at [1078, 258] on span "6 of 6" at bounding box center [1076, 254] width 45 height 45
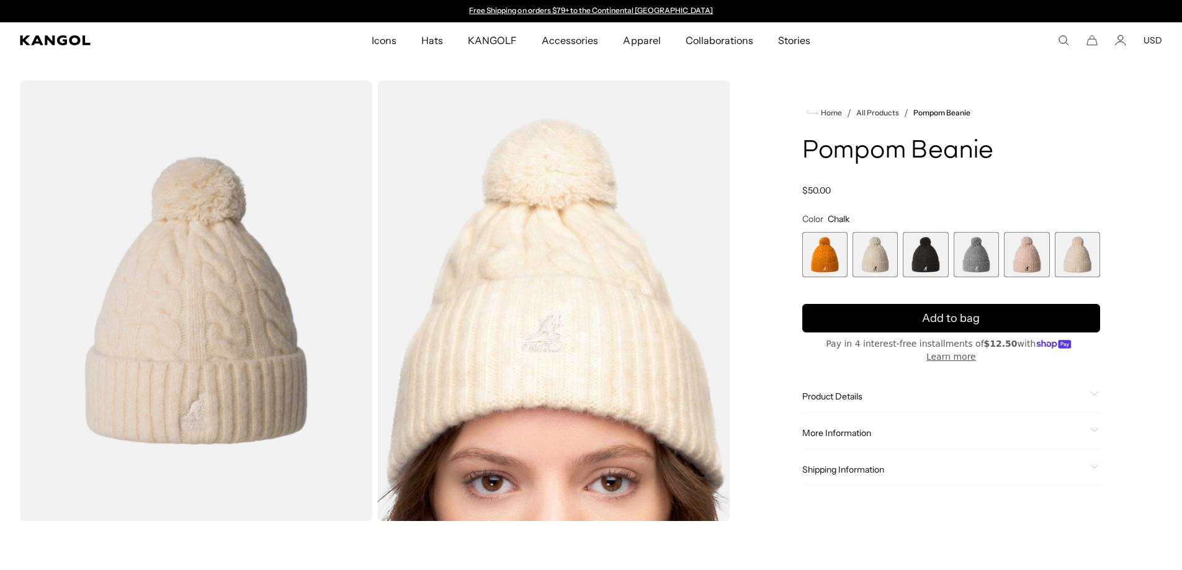
click at [879, 261] on span "2 of 6" at bounding box center [874, 254] width 45 height 45
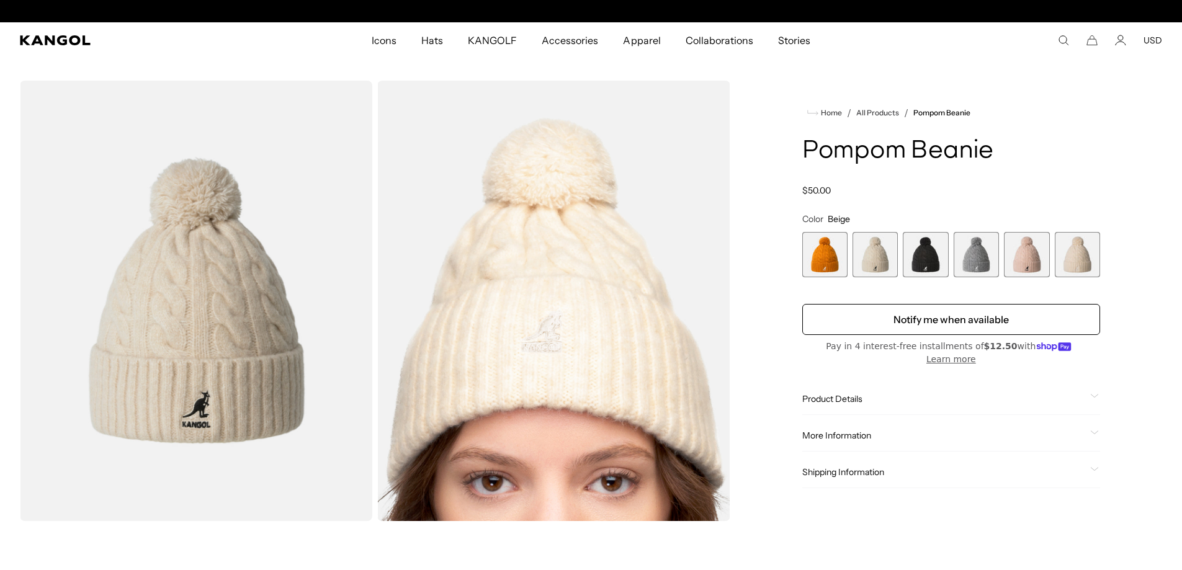
scroll to position [0, 256]
click at [1068, 258] on span "6 of 6" at bounding box center [1076, 254] width 45 height 45
